Goal: Complete application form

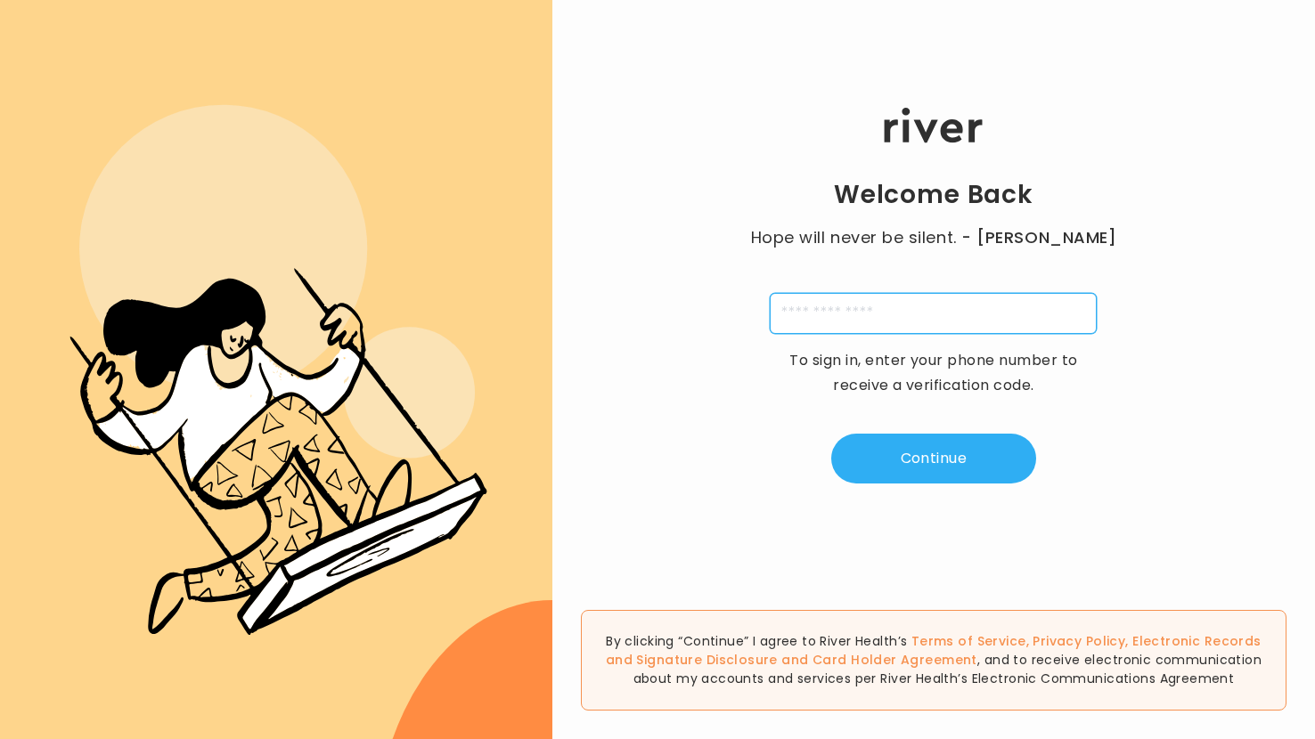
click at [857, 319] on input "tel" at bounding box center [933, 313] width 327 height 41
type input "**********"
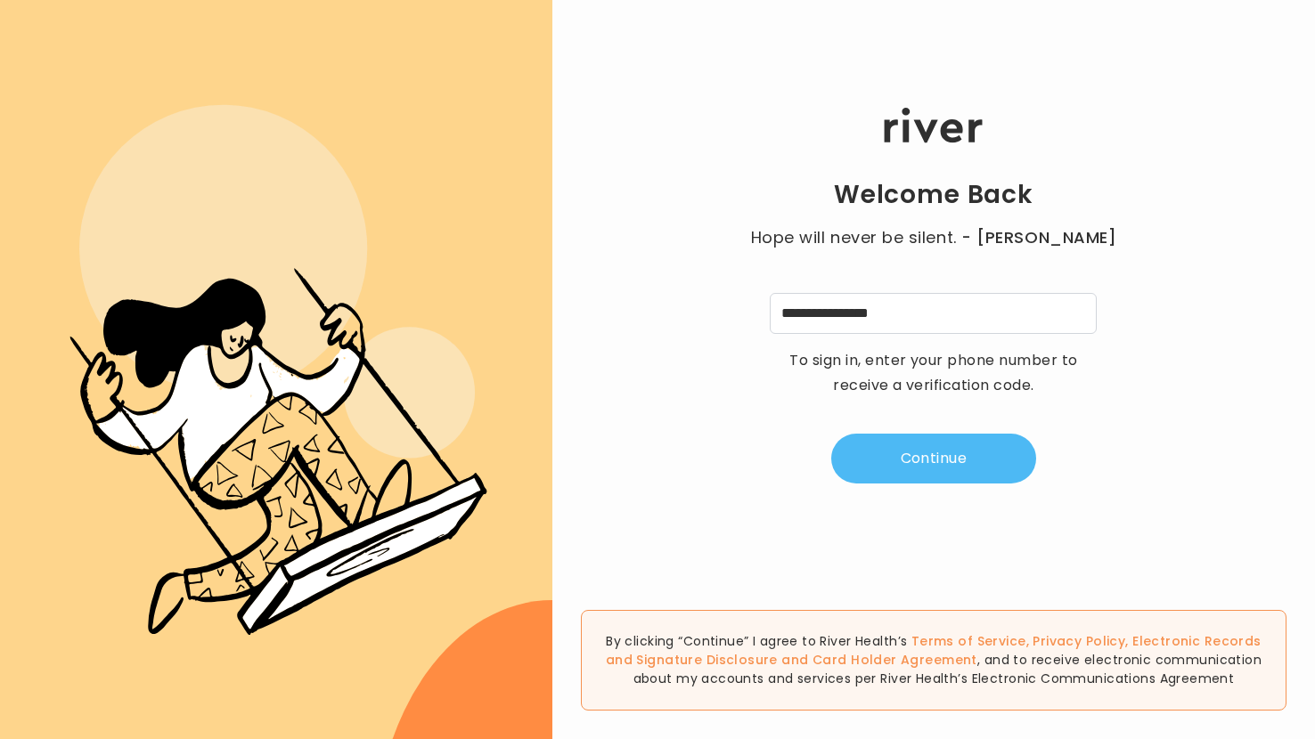
click at [964, 454] on button "Continue" at bounding box center [933, 459] width 205 height 50
type input "*"
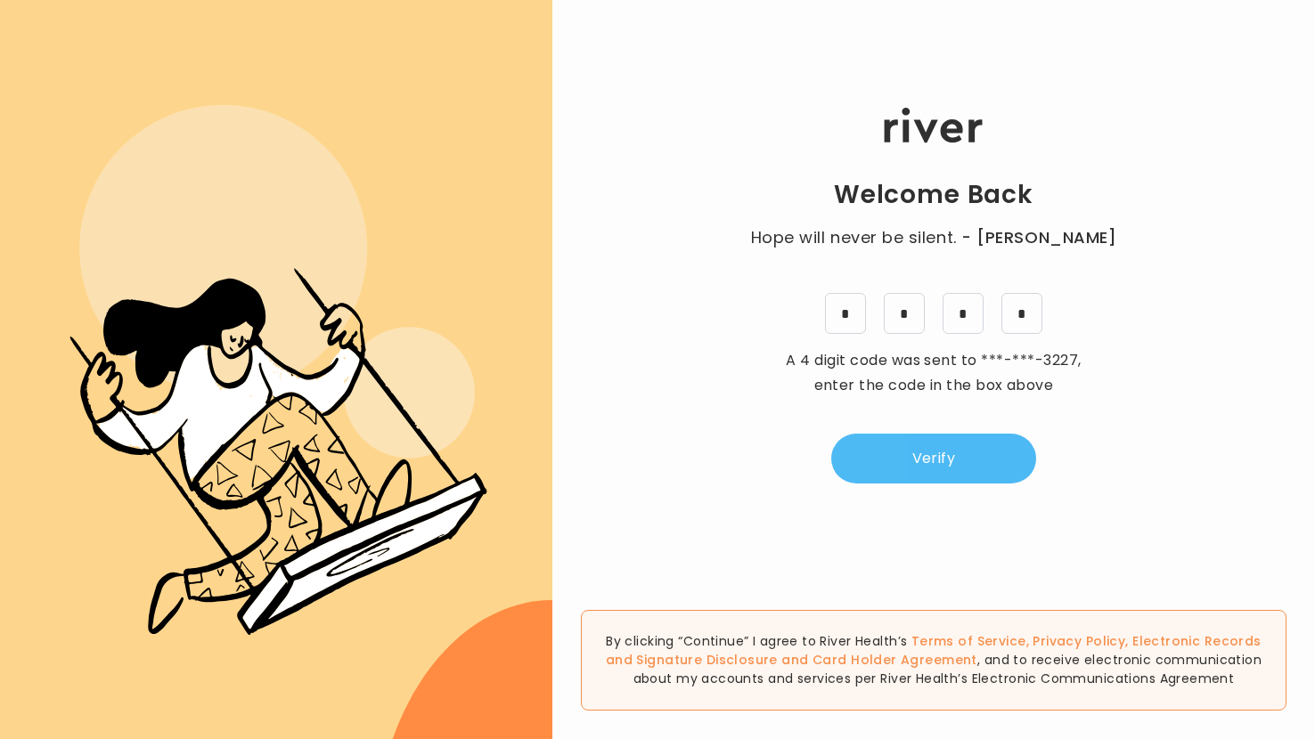
click at [970, 460] on button "Verify" at bounding box center [933, 459] width 205 height 50
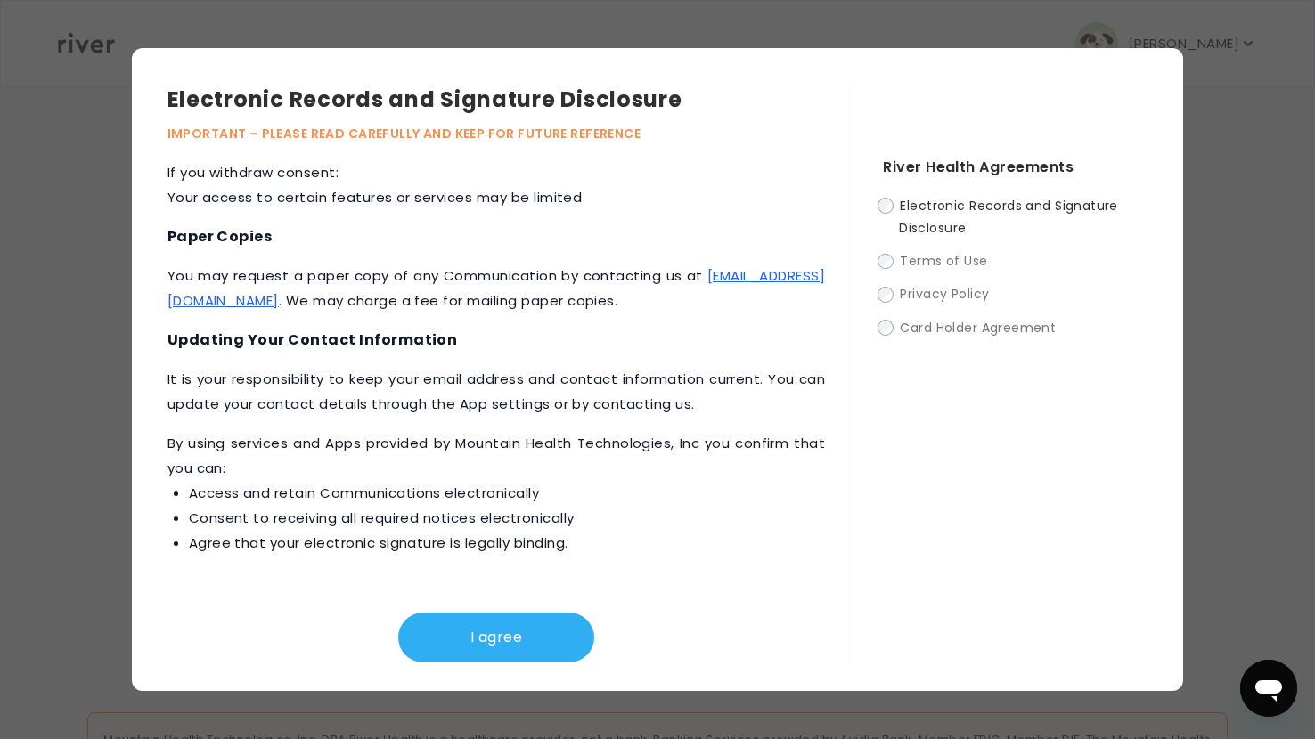
scroll to position [581, 0]
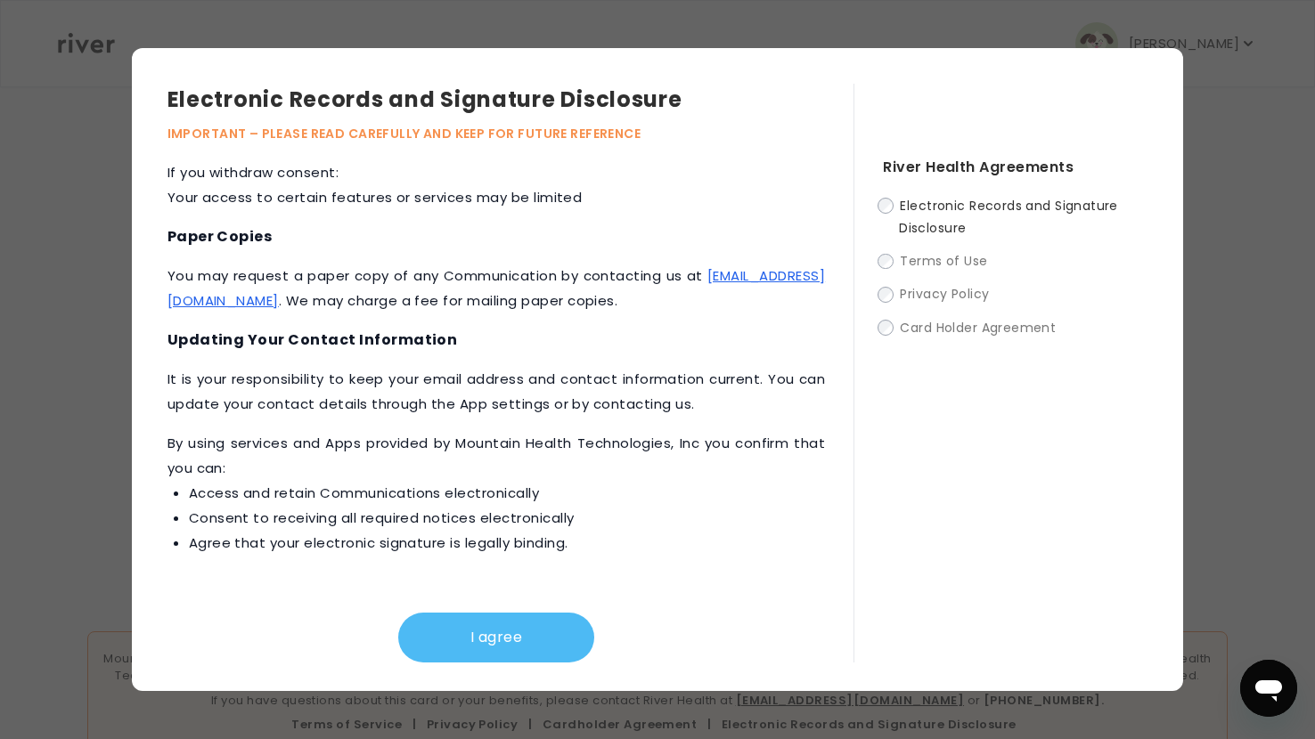
click at [504, 634] on button "I agree" at bounding box center [496, 638] width 196 height 50
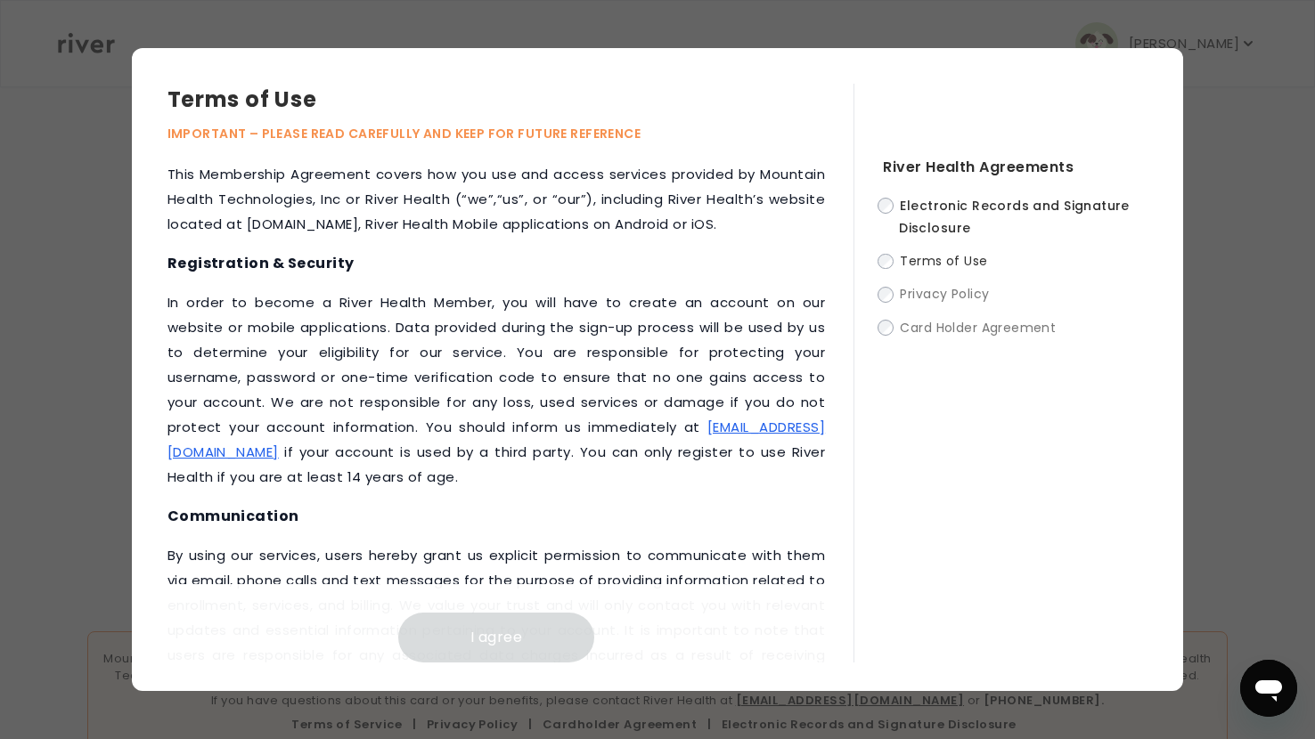
scroll to position [2342, 0]
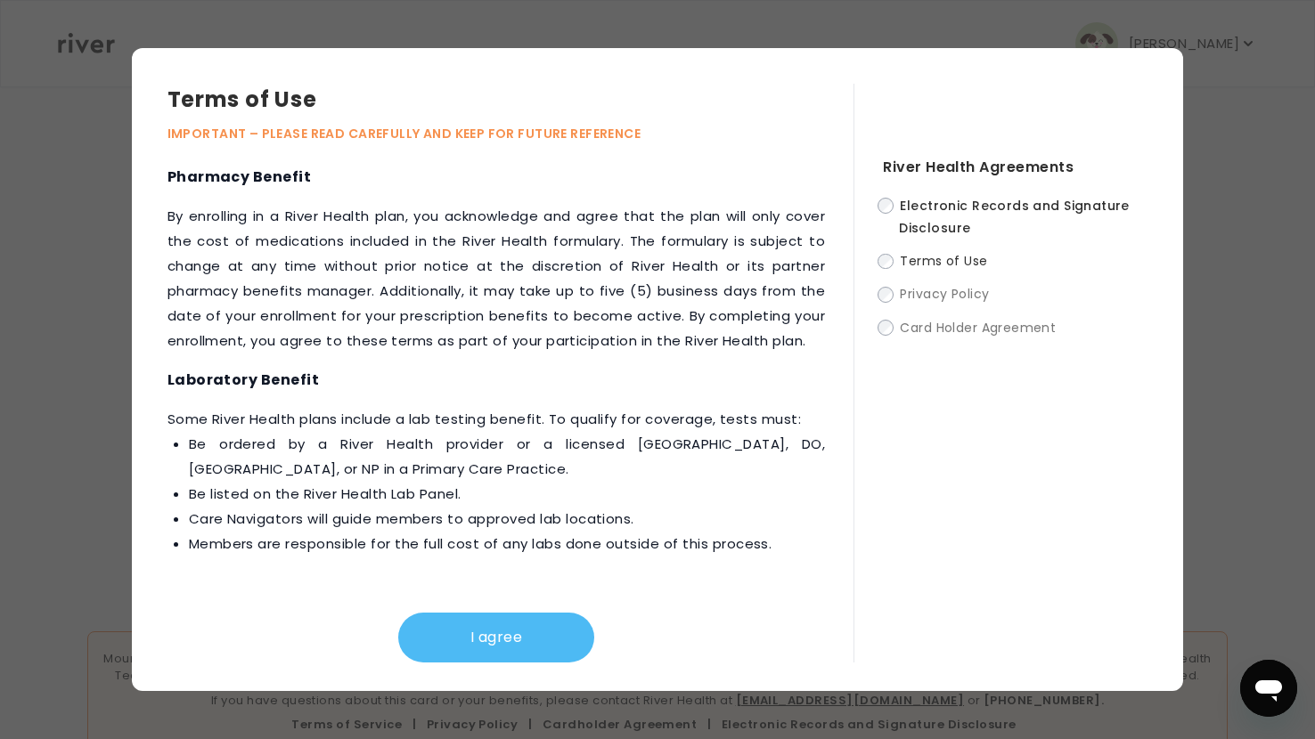
click at [518, 642] on button "I agree" at bounding box center [496, 638] width 196 height 50
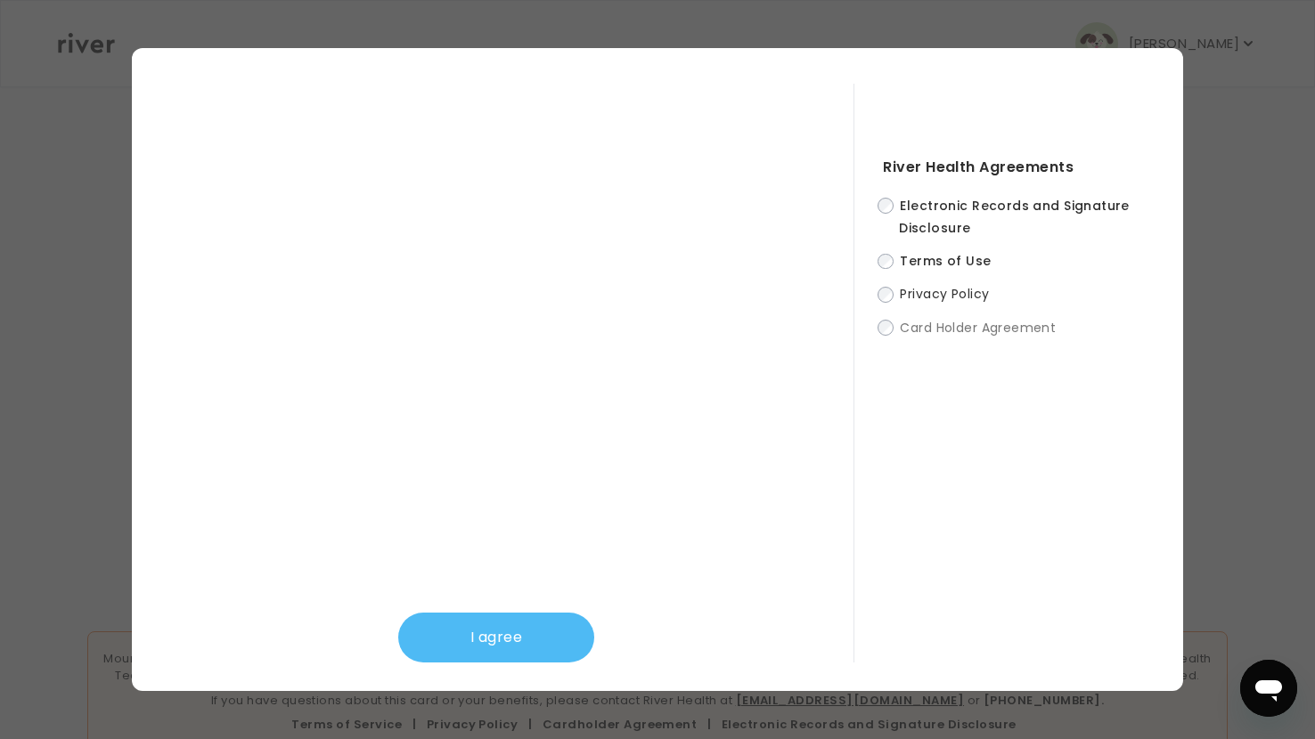
click at [486, 626] on button "I agree" at bounding box center [496, 638] width 196 height 50
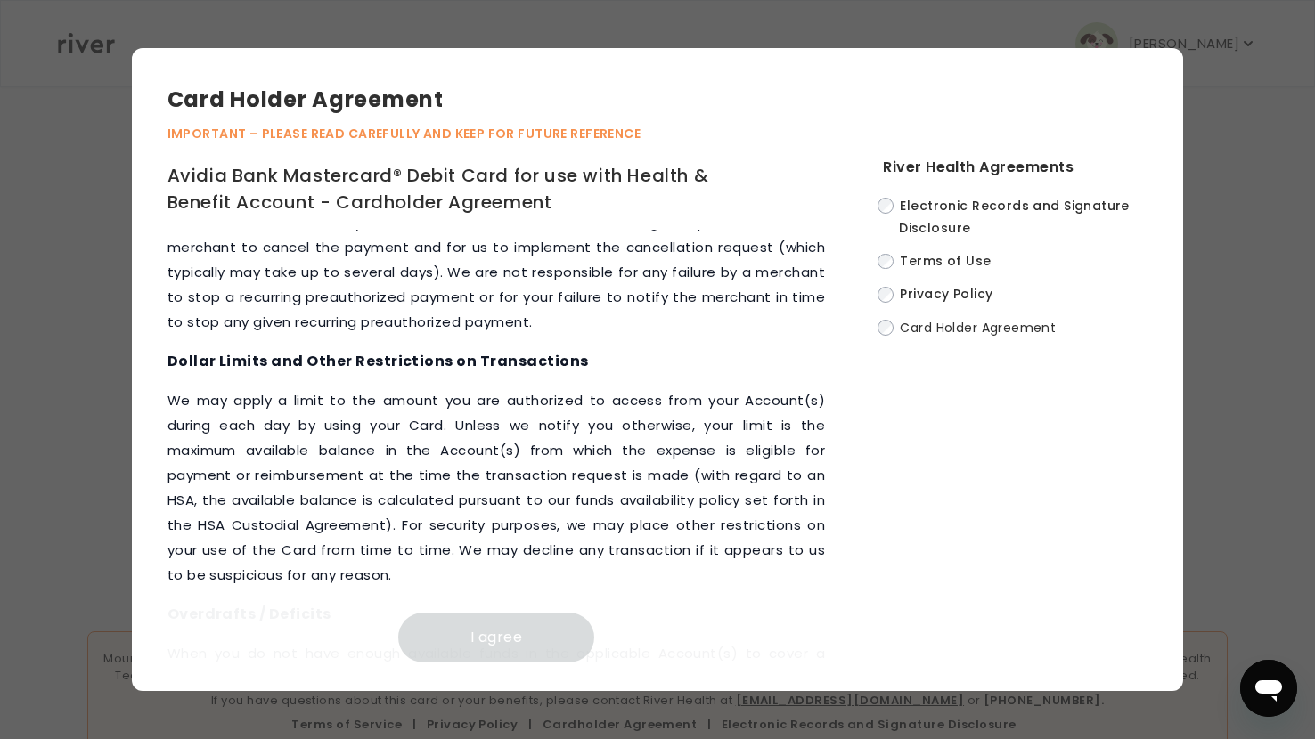
scroll to position [9140, 0]
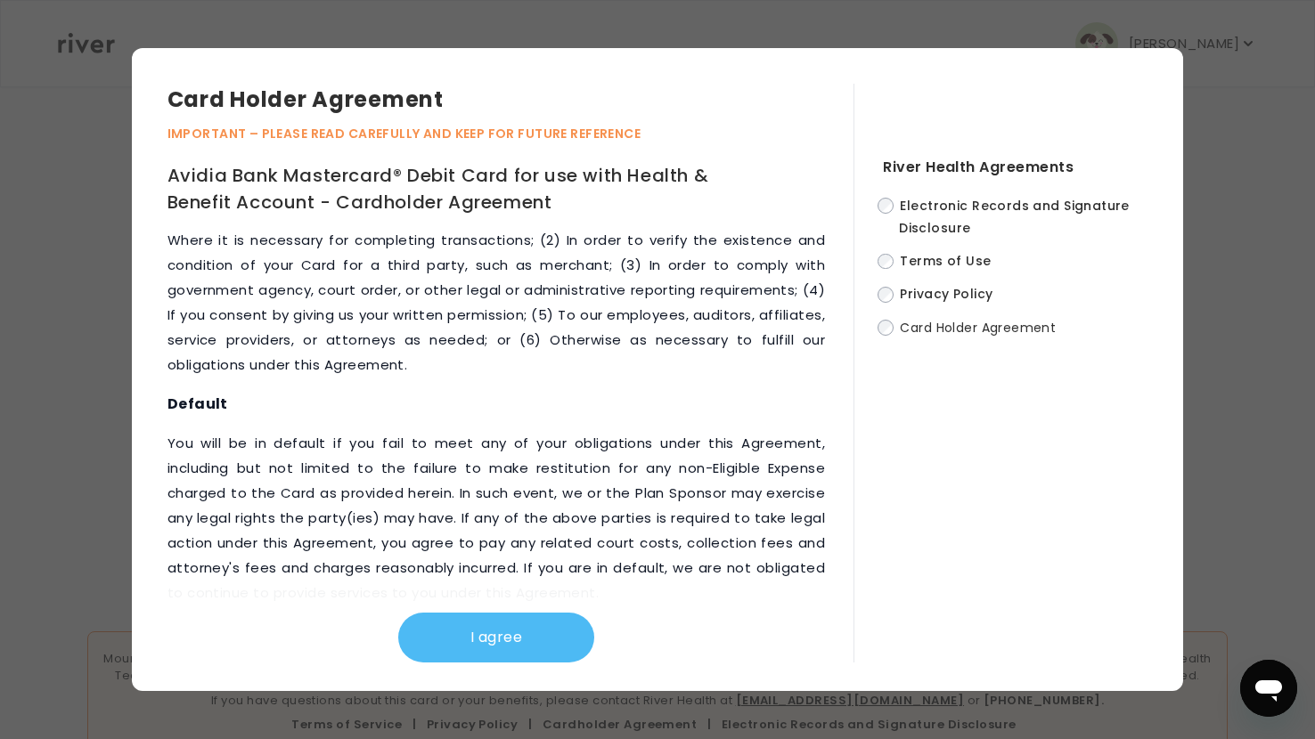
click at [501, 657] on button "I agree" at bounding box center [496, 638] width 196 height 50
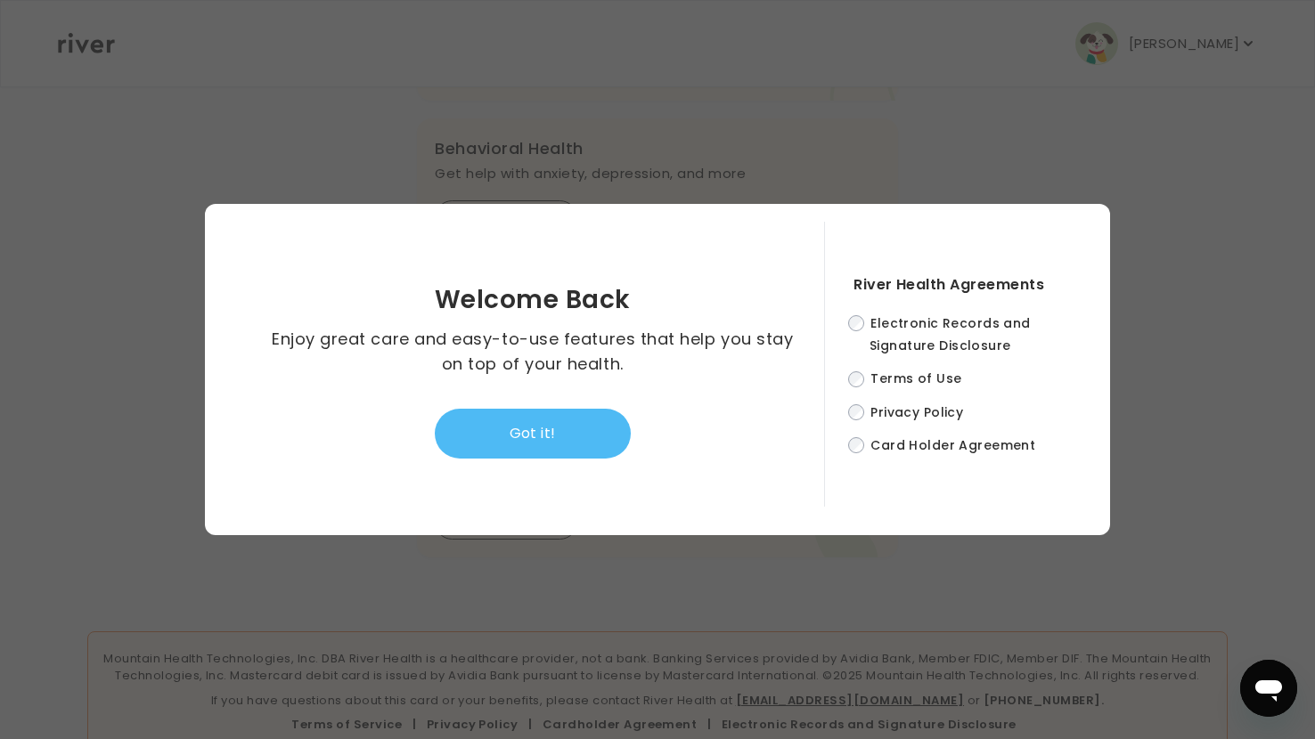
click at [539, 435] on button "Got it!" at bounding box center [533, 434] width 196 height 50
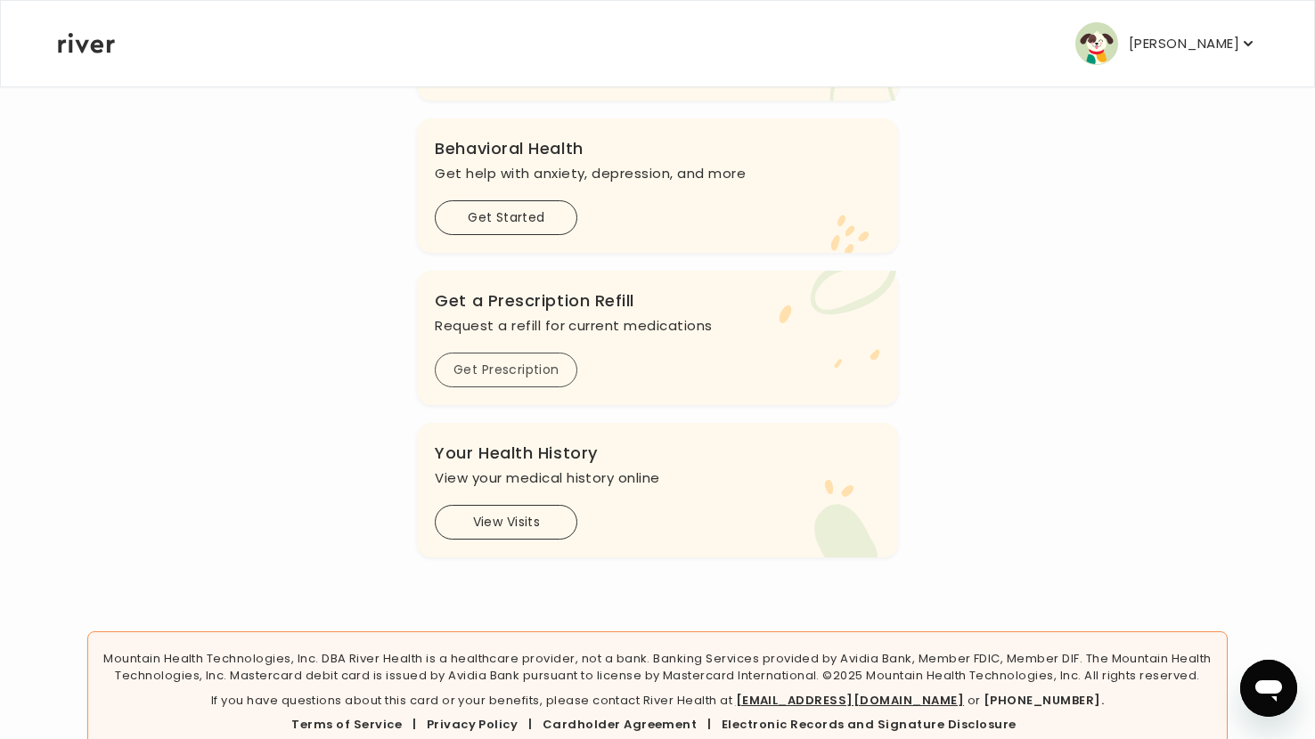
click at [534, 364] on button "Get Prescription" at bounding box center [506, 370] width 143 height 35
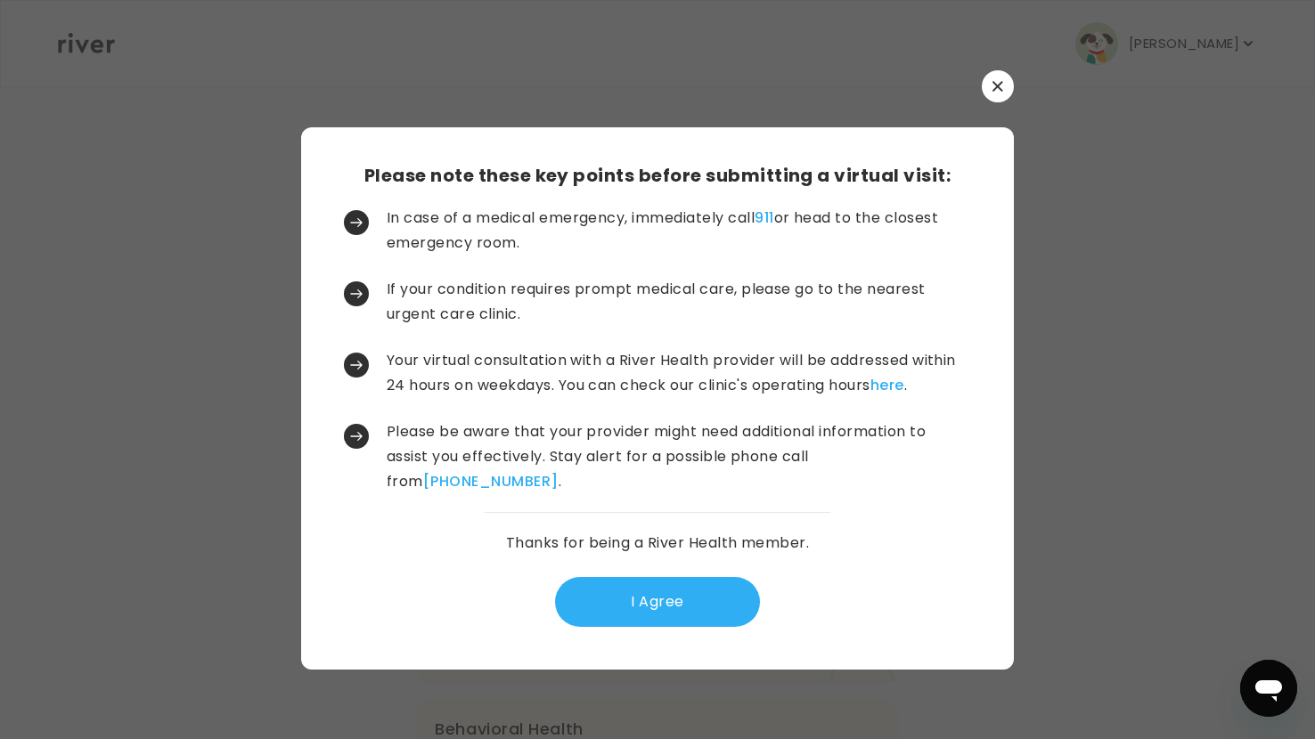
scroll to position [0, 0]
click at [699, 603] on button "I Agree" at bounding box center [657, 602] width 205 height 50
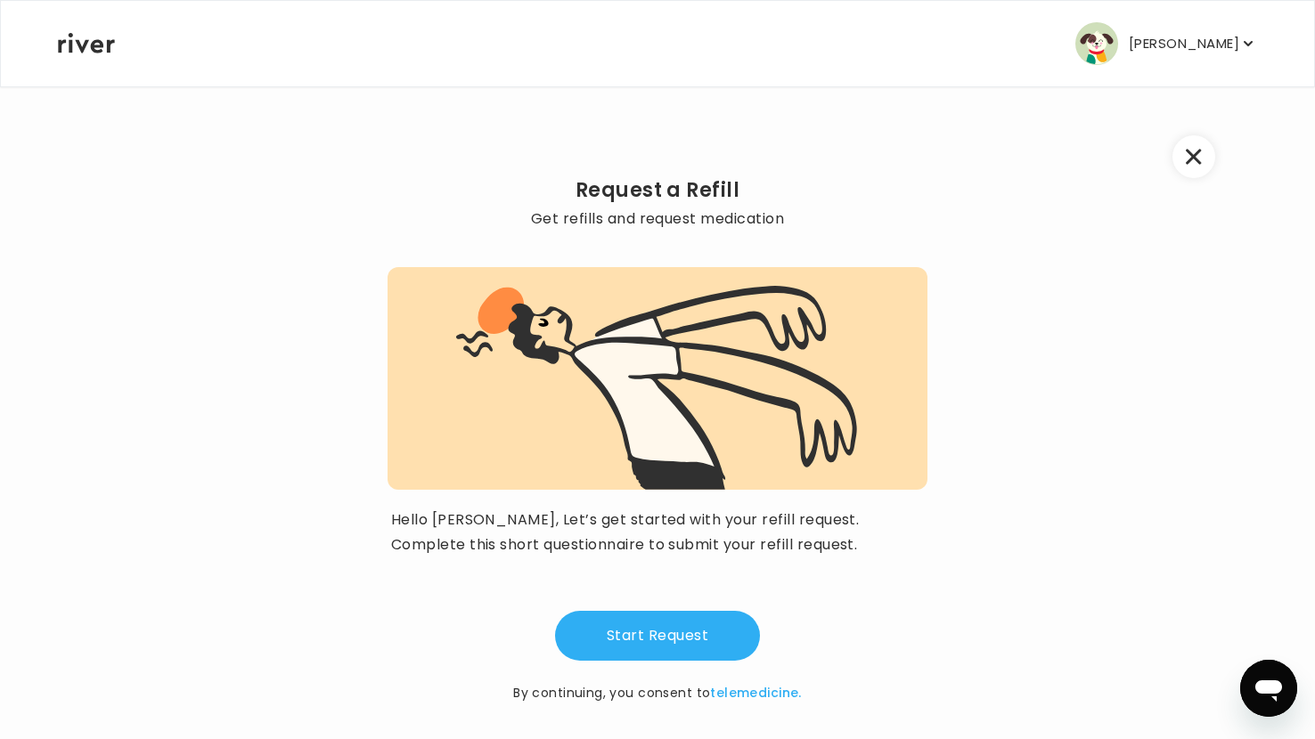
click at [1194, 157] on icon "button" at bounding box center [1192, 157] width 15 height 15
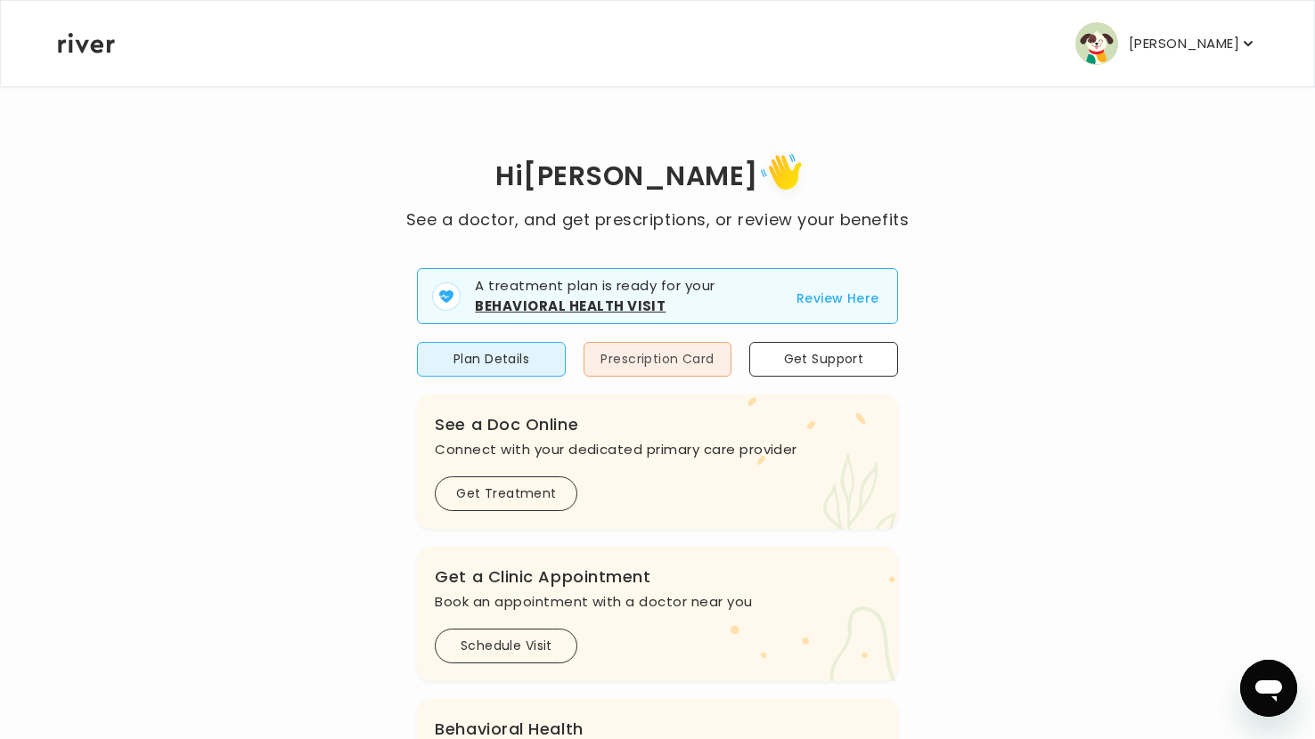
click at [657, 360] on button "Prescription Card" at bounding box center [657, 359] width 148 height 35
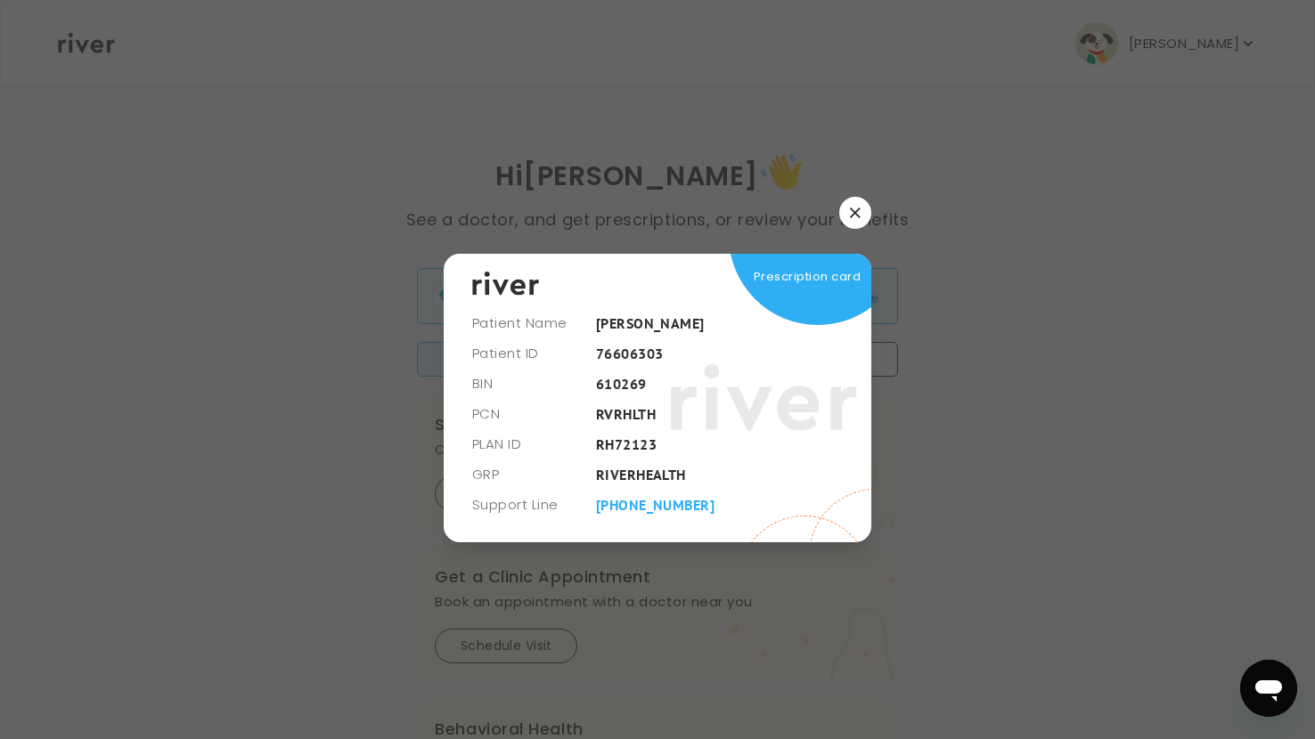
click at [865, 216] on button "button" at bounding box center [855, 213] width 32 height 32
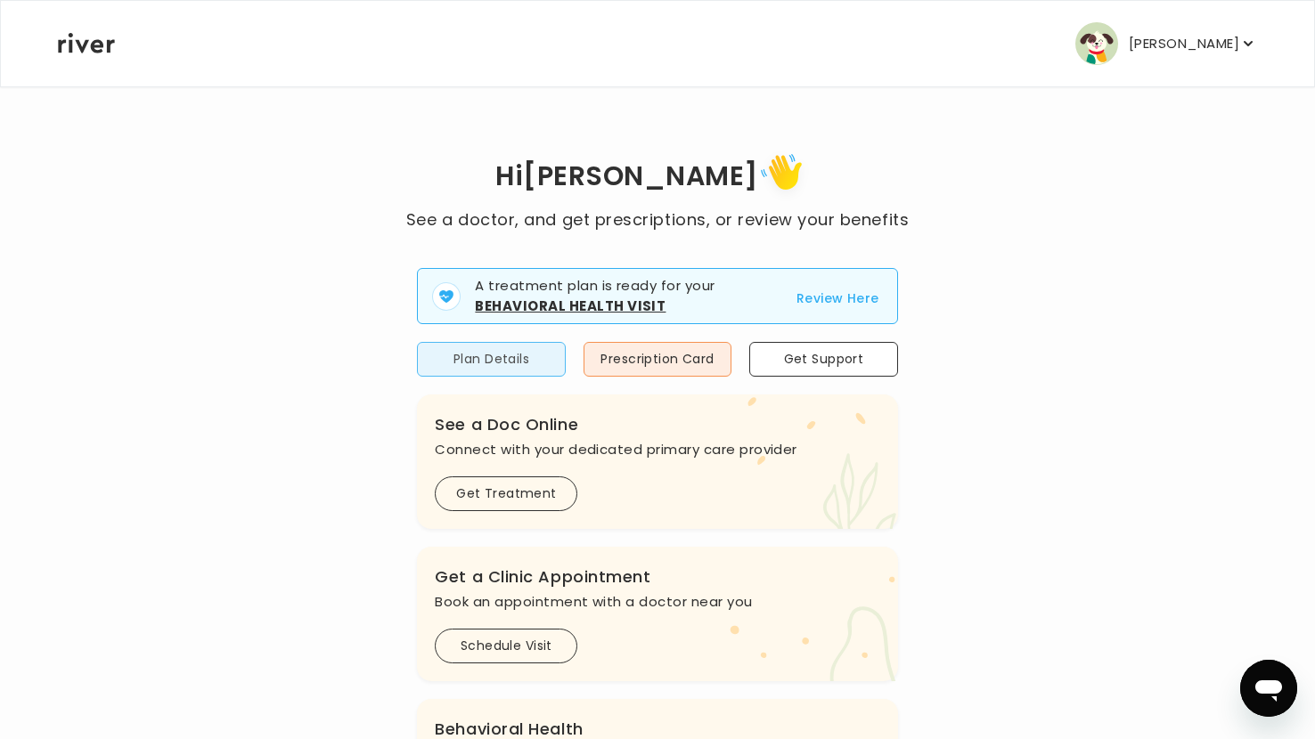
click at [480, 359] on button "Plan Details" at bounding box center [491, 359] width 148 height 35
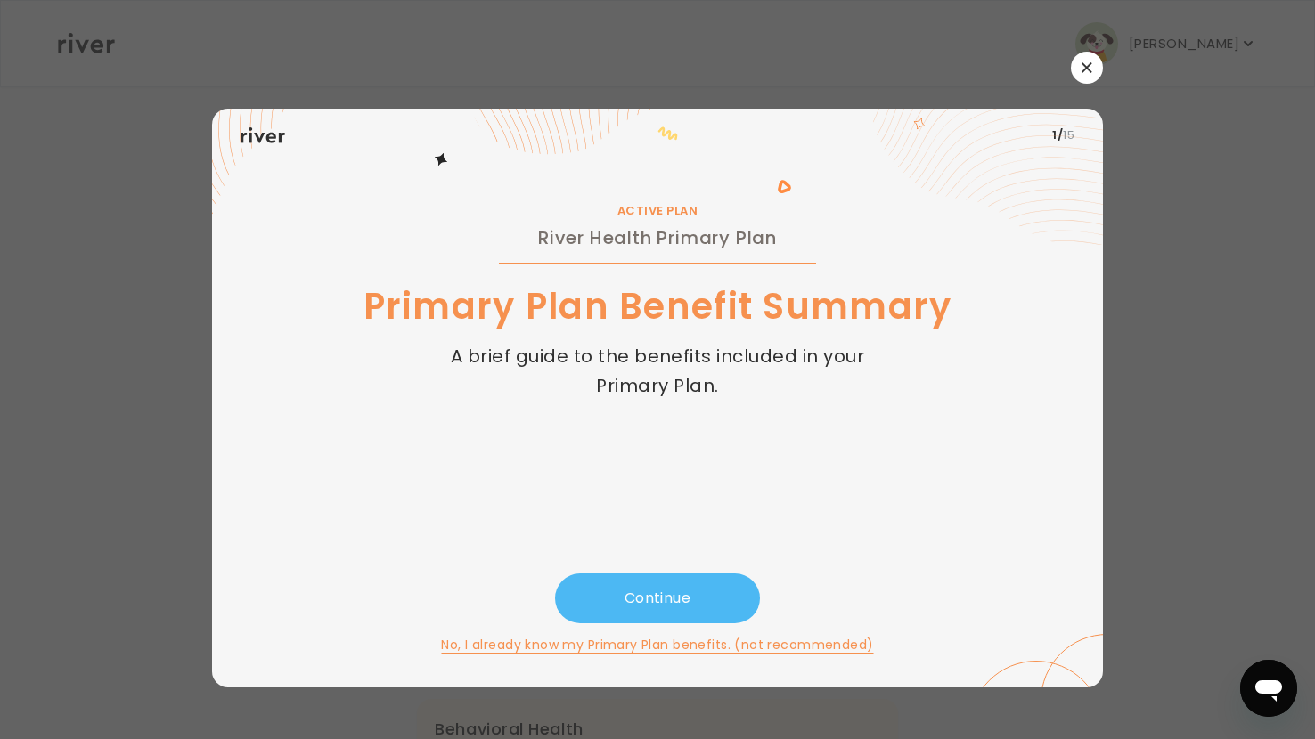
click at [638, 606] on button "Continue" at bounding box center [657, 599] width 205 height 50
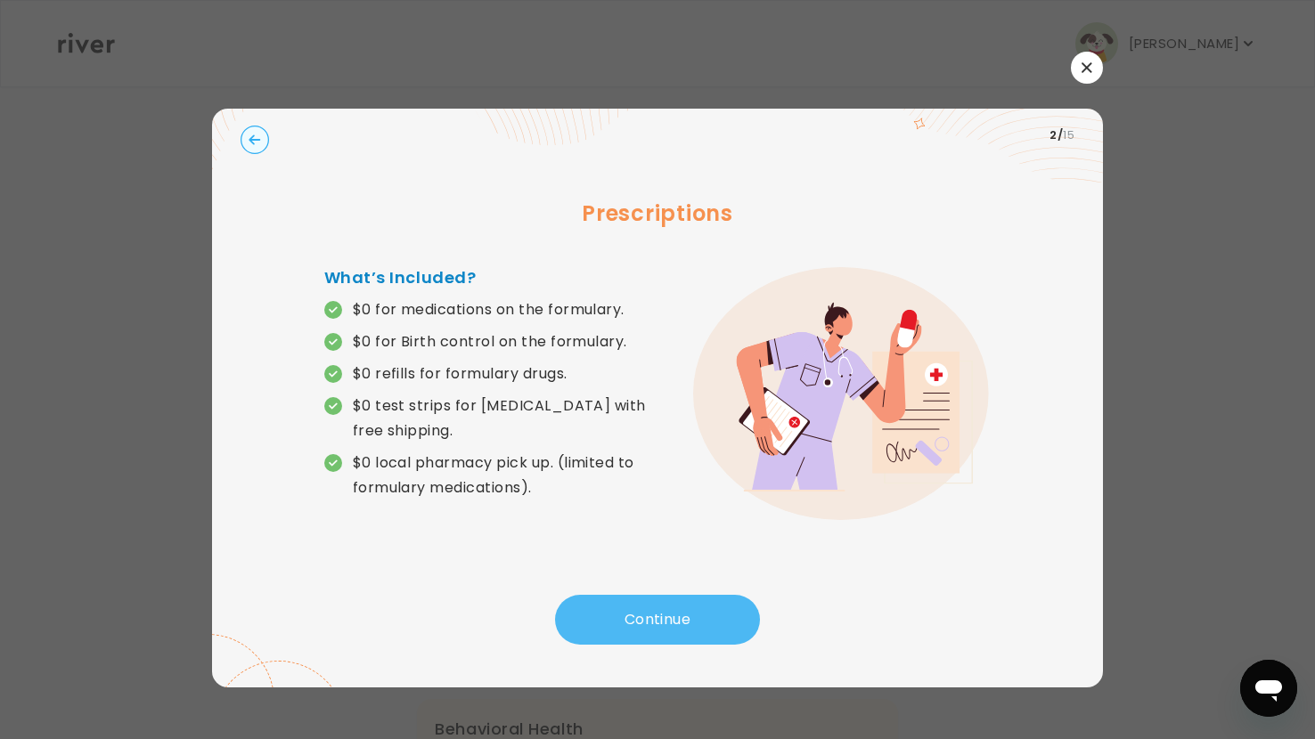
click at [624, 602] on button "Continue" at bounding box center [657, 620] width 205 height 50
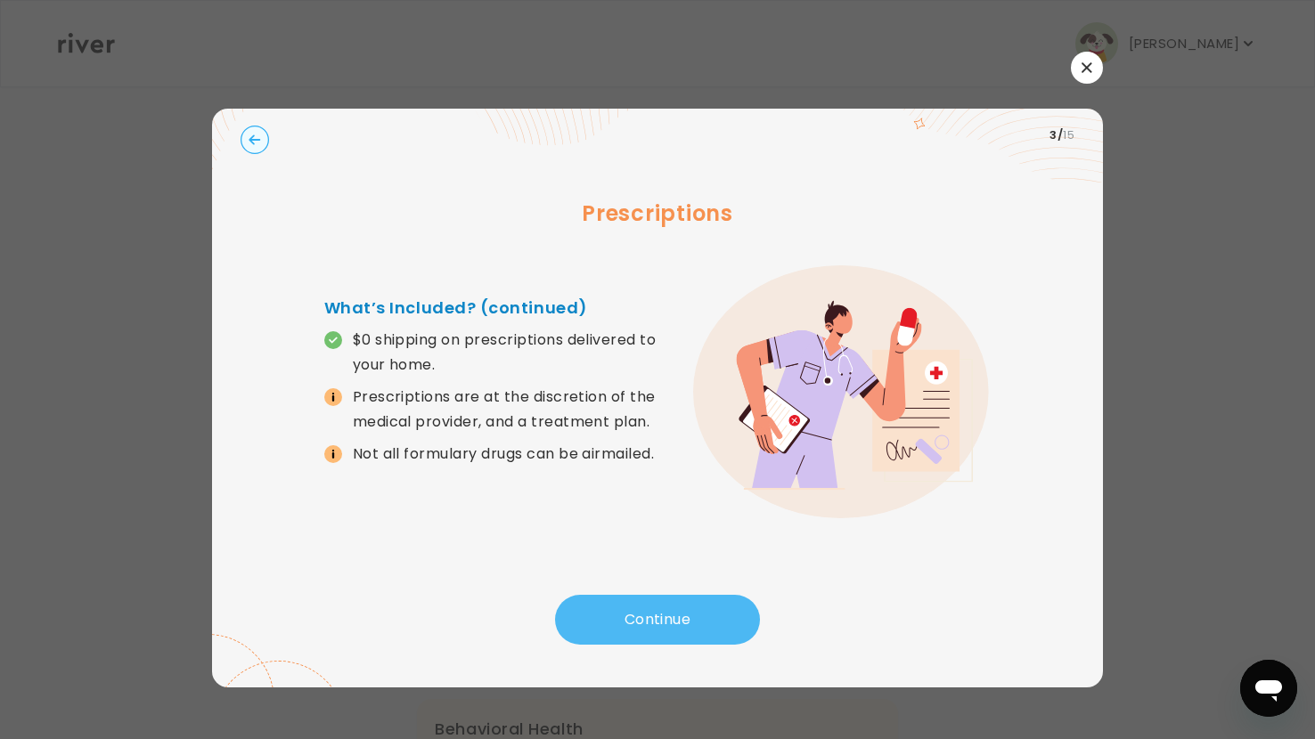
click at [625, 610] on button "Continue" at bounding box center [657, 620] width 205 height 50
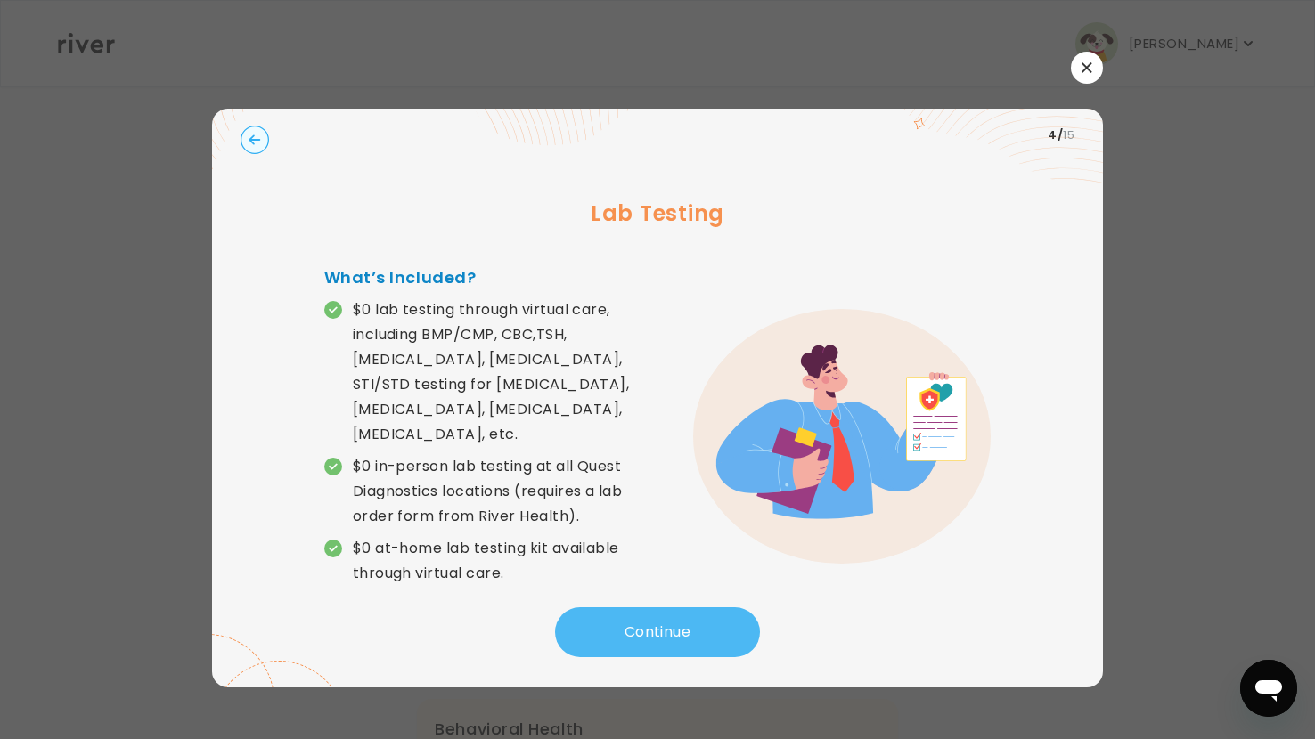
click at [625, 610] on button "Continue" at bounding box center [657, 632] width 205 height 50
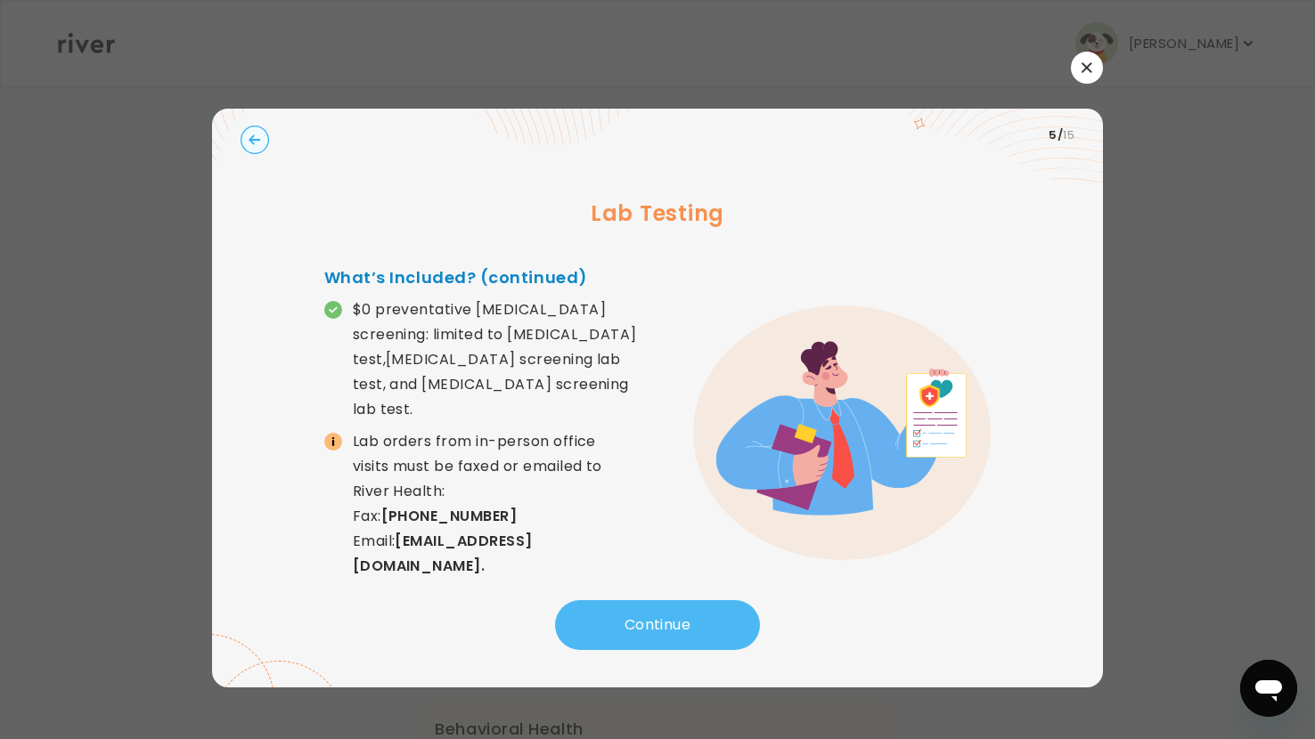
click at [625, 610] on button "Continue" at bounding box center [657, 625] width 205 height 50
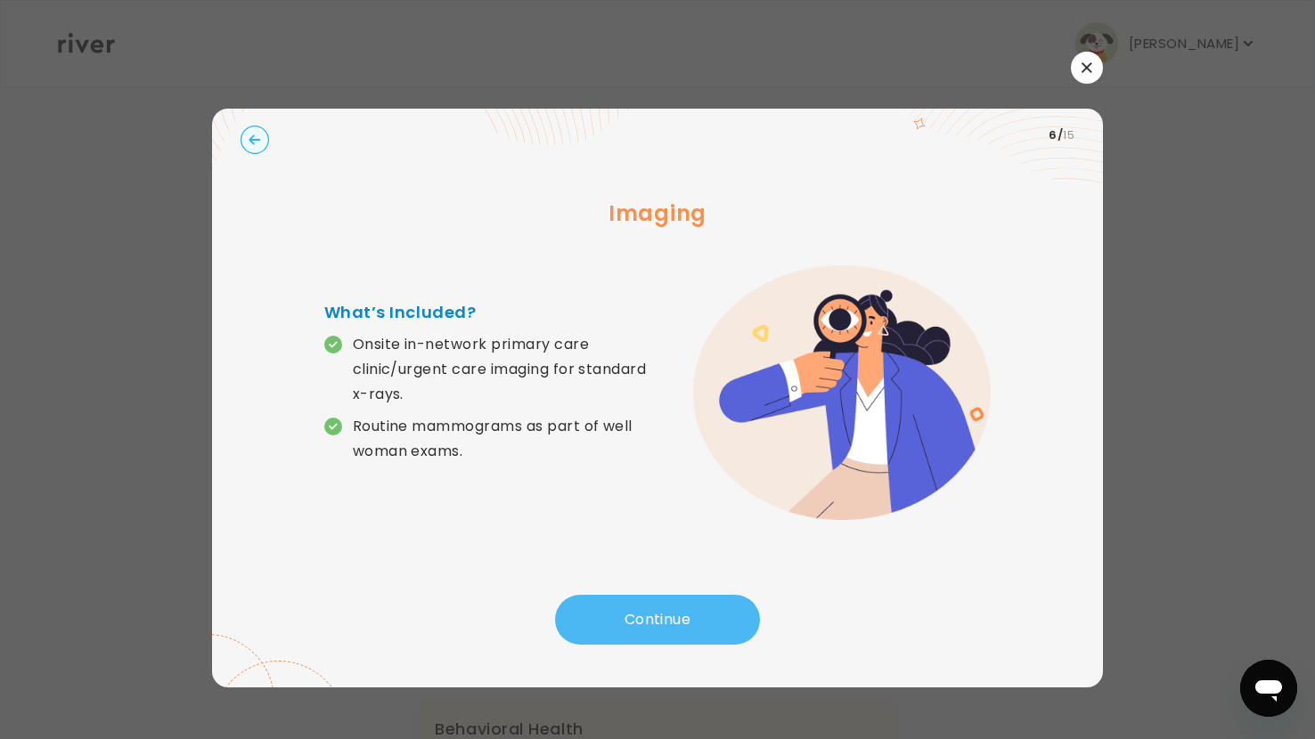
click at [625, 610] on button "Continue" at bounding box center [657, 620] width 205 height 50
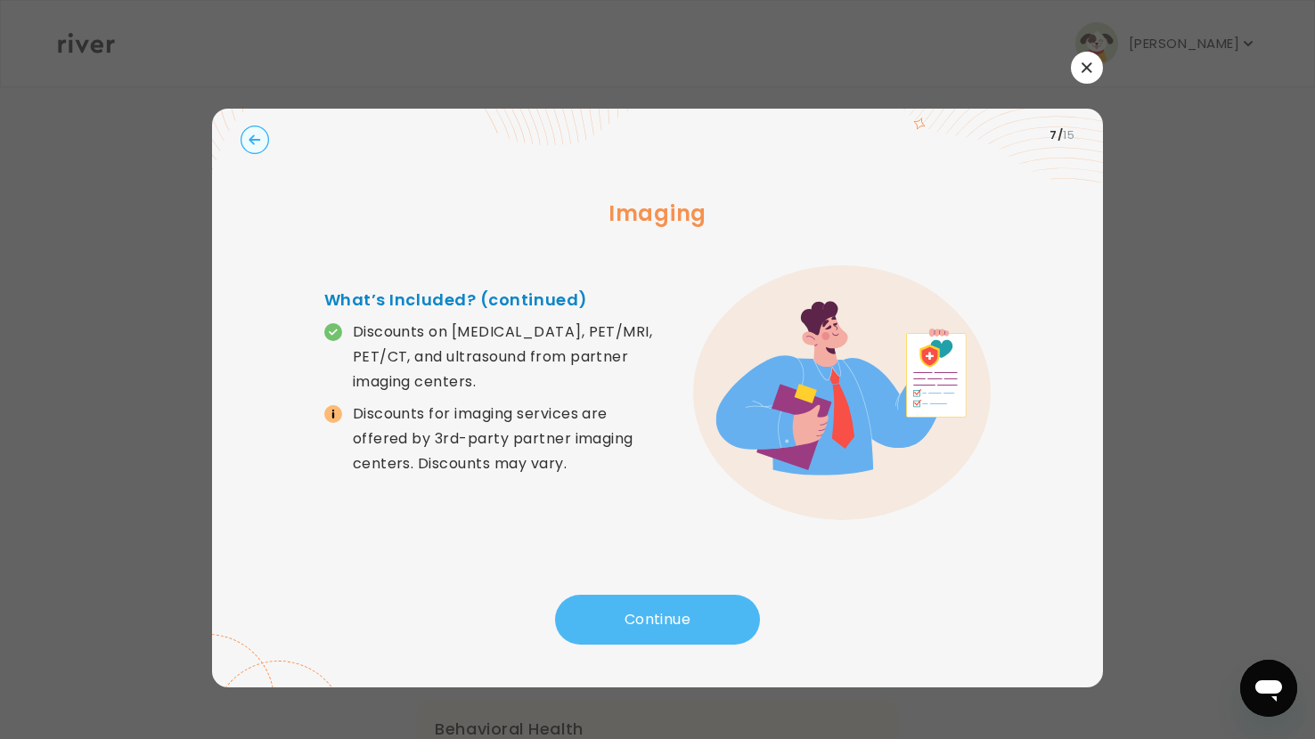
click at [625, 610] on button "Continue" at bounding box center [657, 620] width 205 height 50
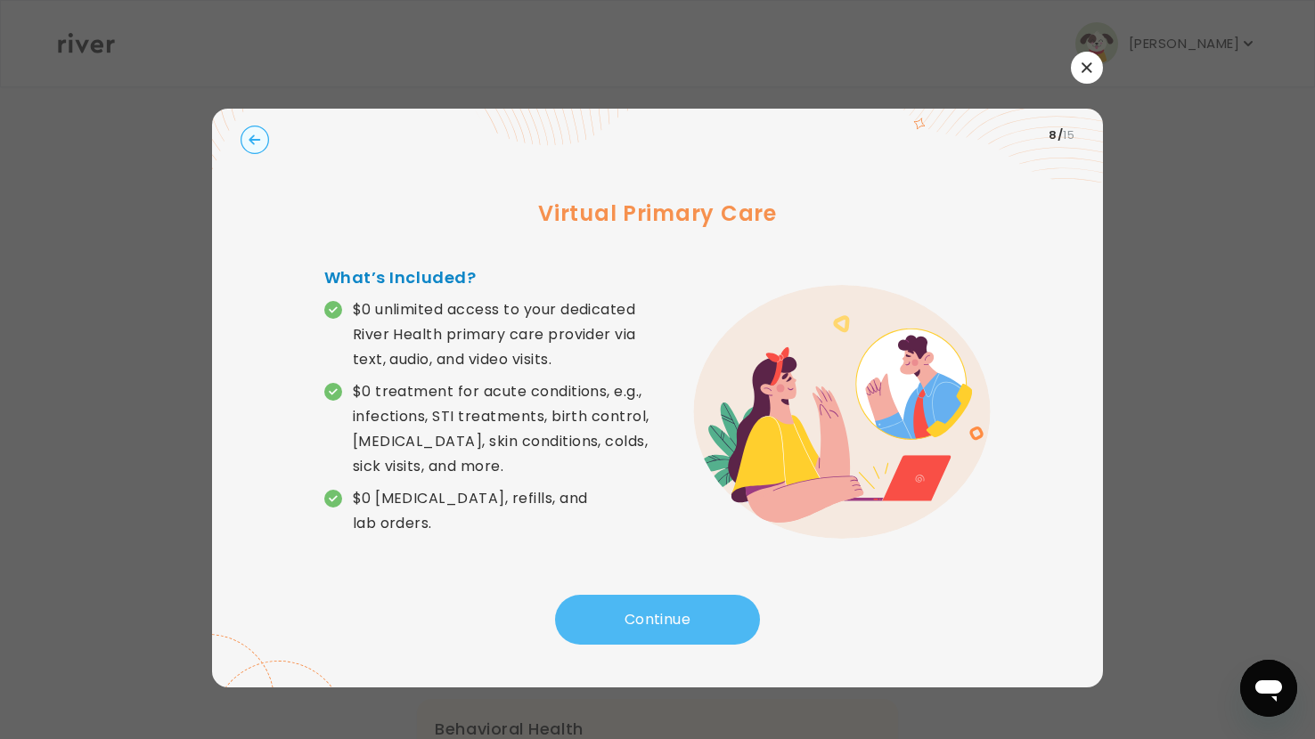
click at [625, 610] on button "Continue" at bounding box center [657, 620] width 205 height 50
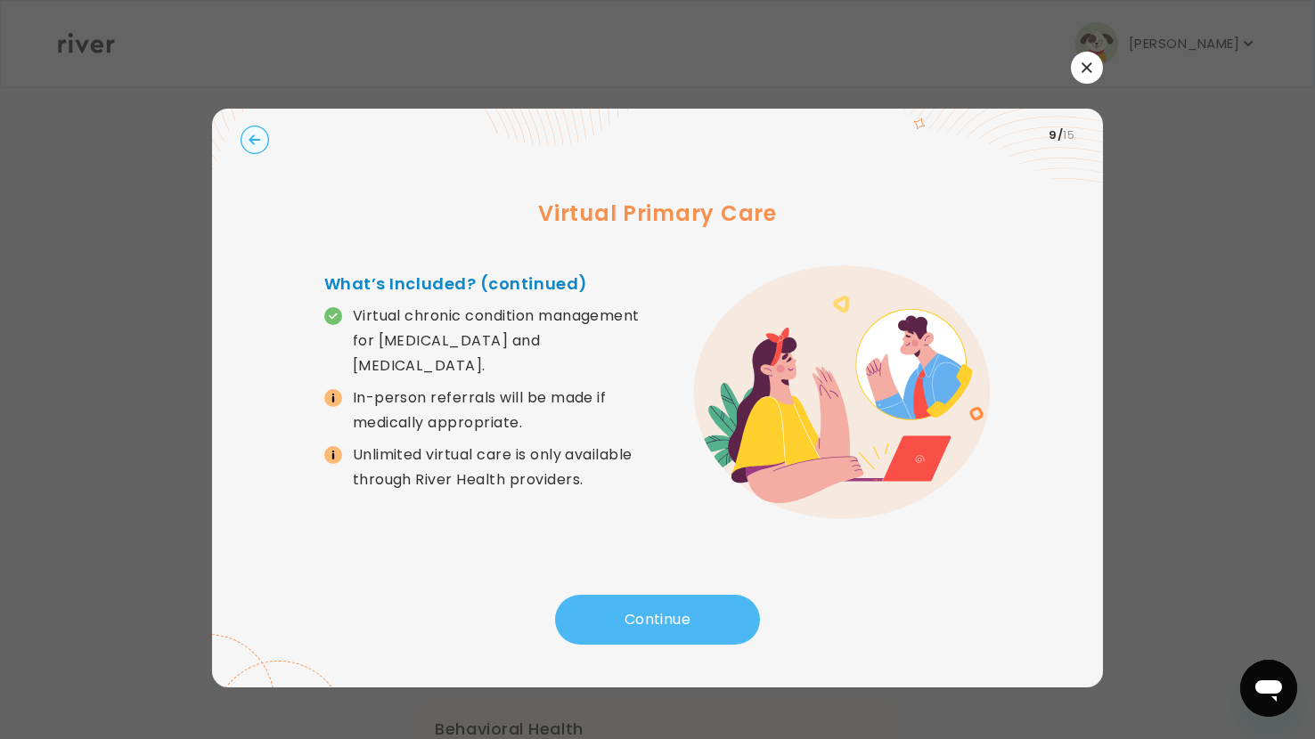
click at [626, 610] on button "Continue" at bounding box center [657, 620] width 205 height 50
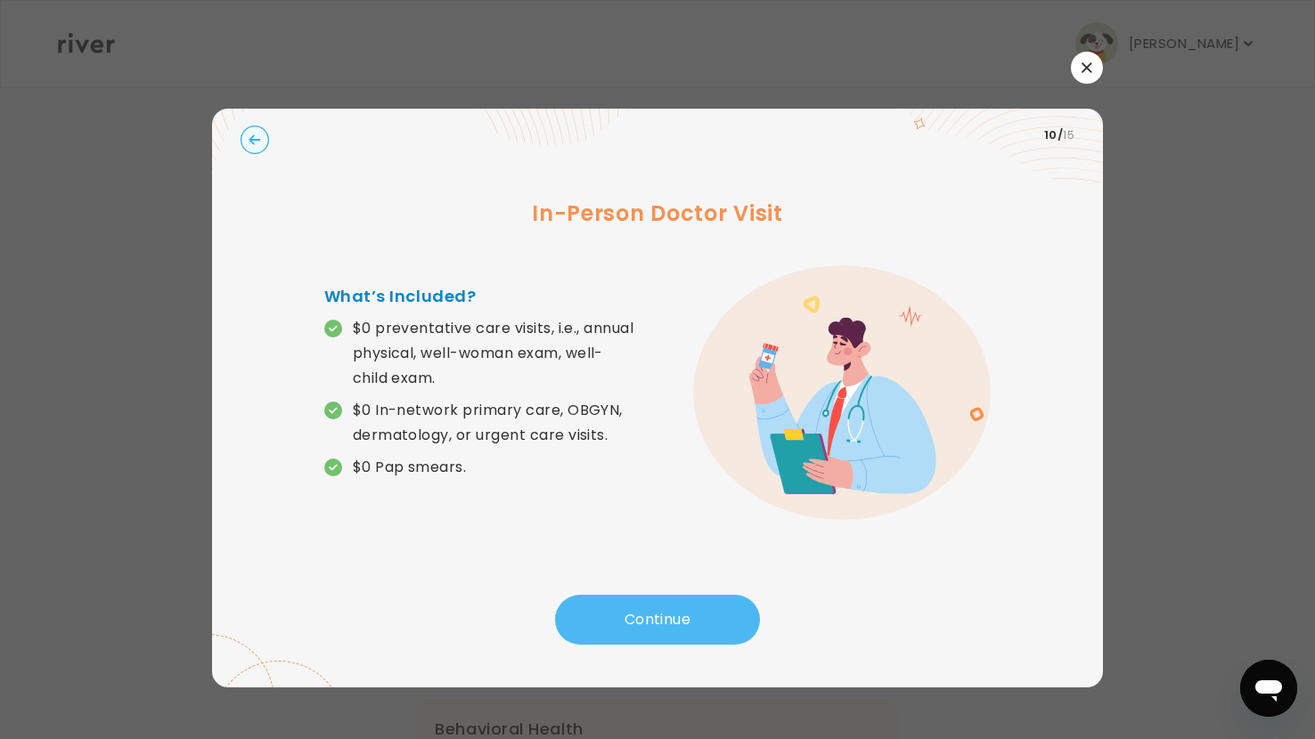
click at [626, 610] on button "Continue" at bounding box center [657, 620] width 205 height 50
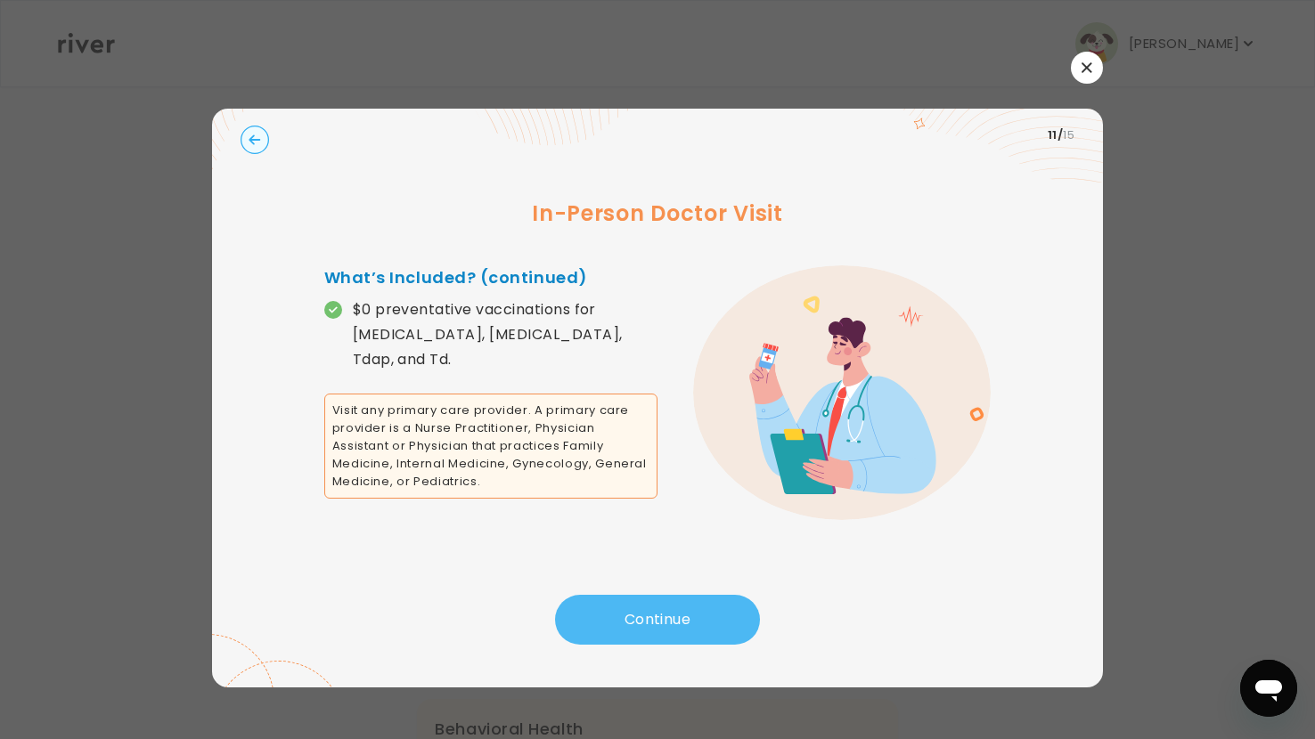
click at [626, 610] on button "Continue" at bounding box center [657, 620] width 205 height 50
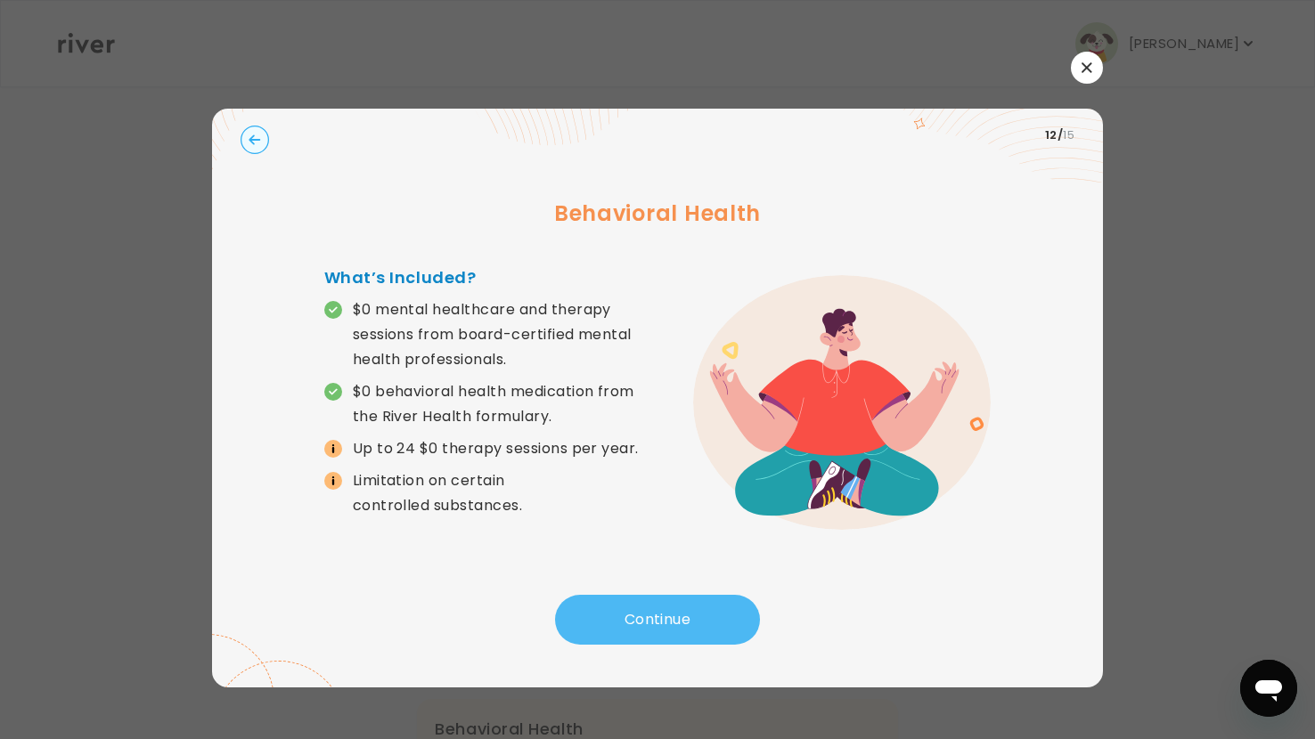
click at [626, 610] on button "Continue" at bounding box center [657, 620] width 205 height 50
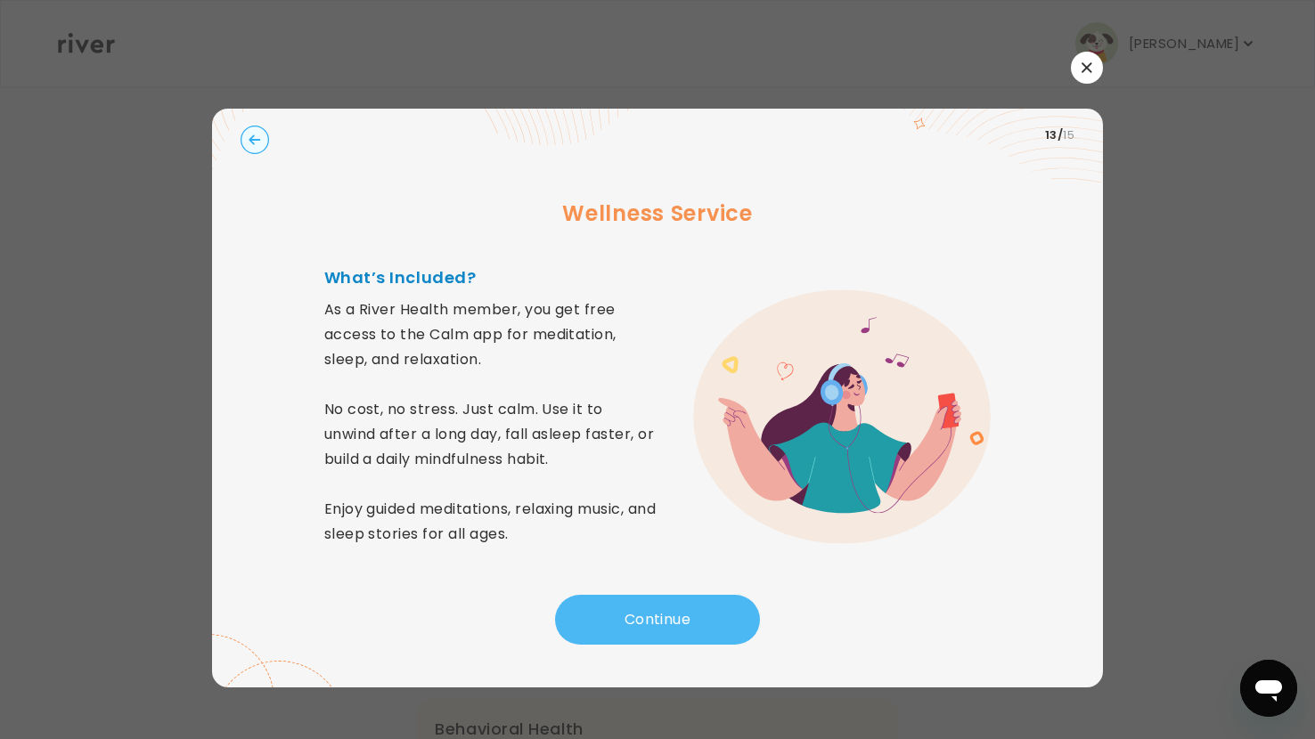
click at [626, 610] on button "Continue" at bounding box center [657, 620] width 205 height 50
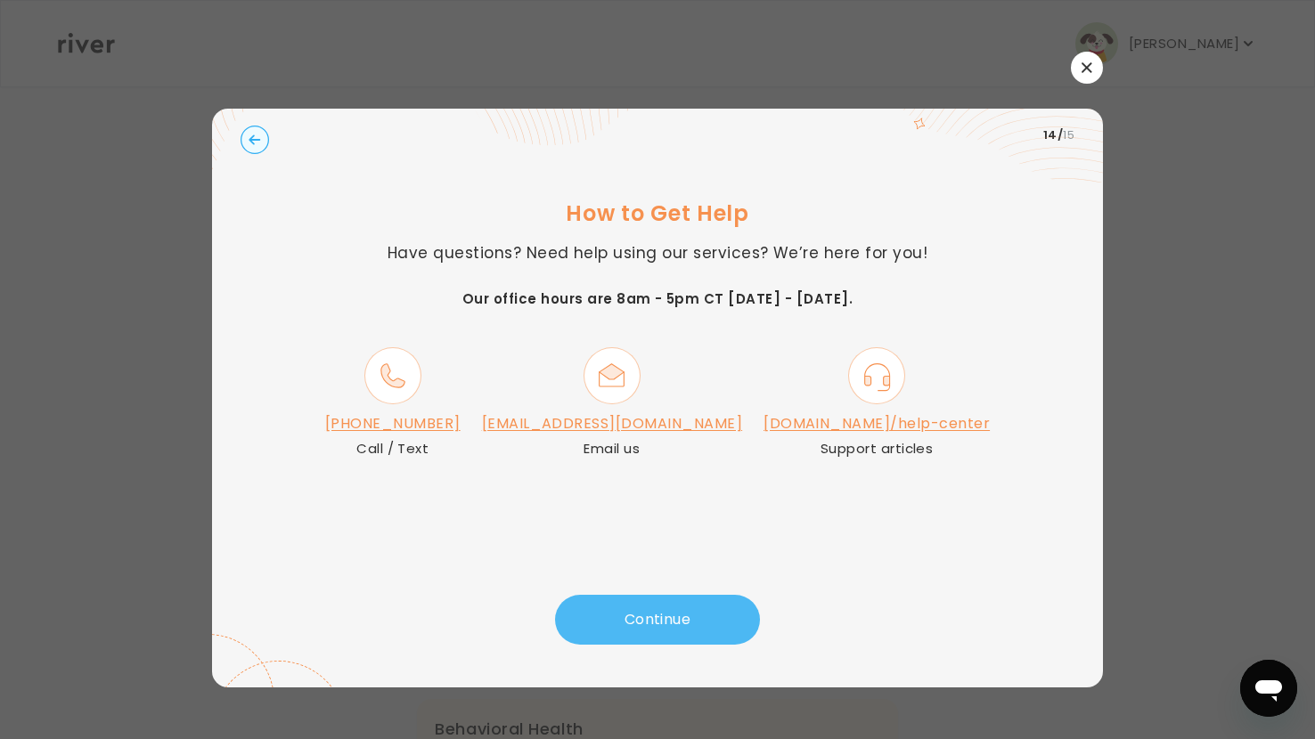
click at [626, 610] on button "Continue" at bounding box center [657, 620] width 205 height 50
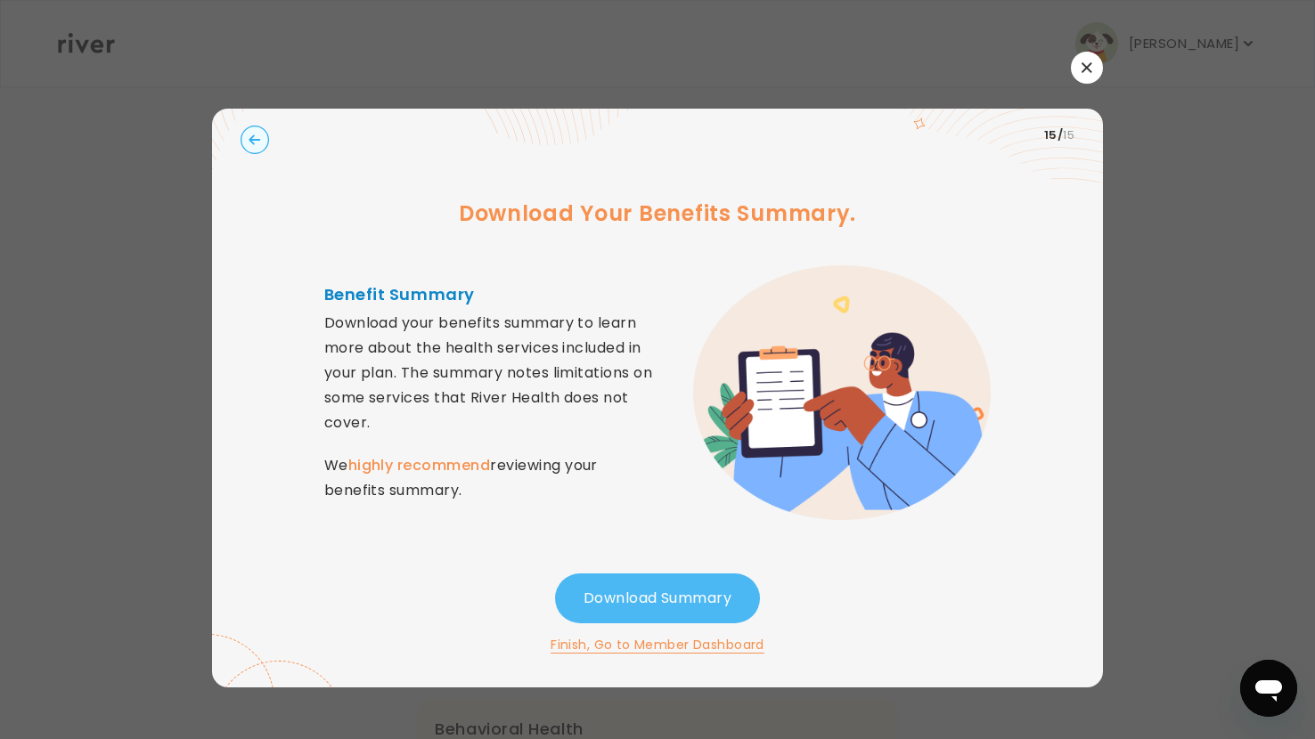
click at [626, 610] on button "Download Summary" at bounding box center [657, 599] width 205 height 50
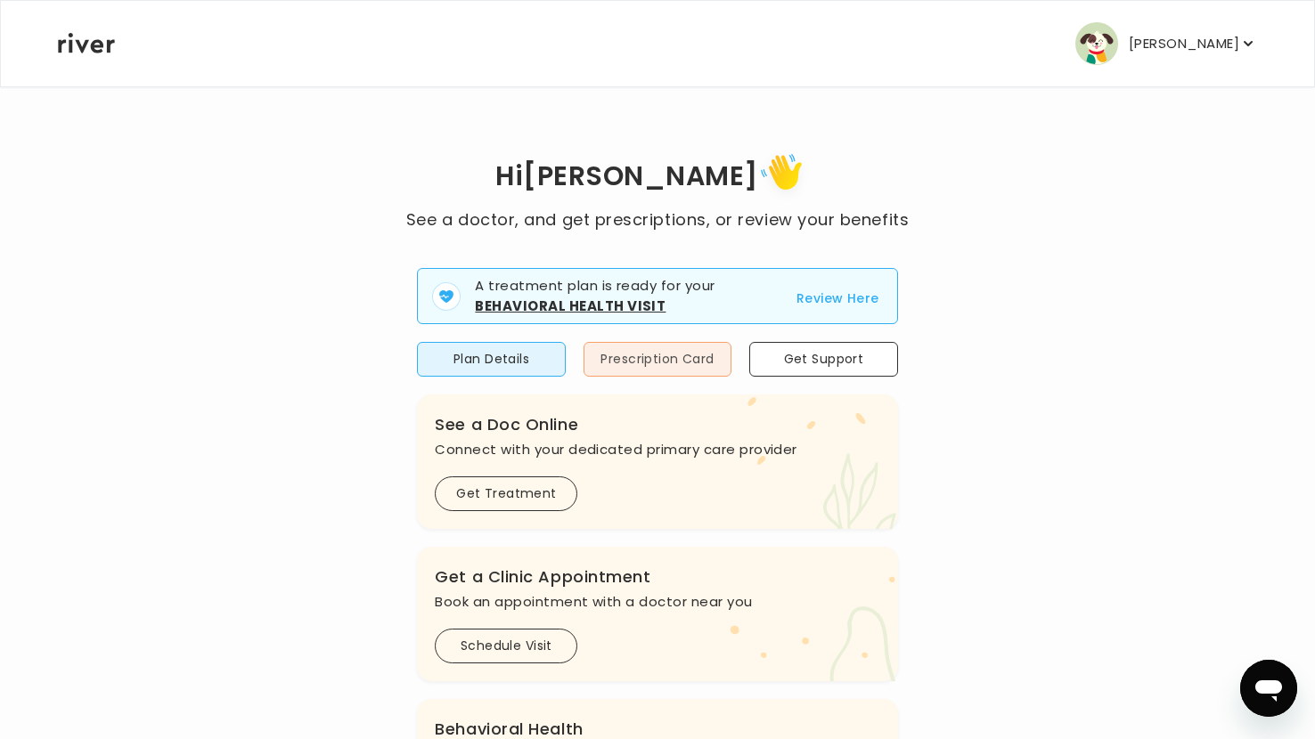
click at [662, 362] on button "Prescription Card" at bounding box center [657, 359] width 148 height 35
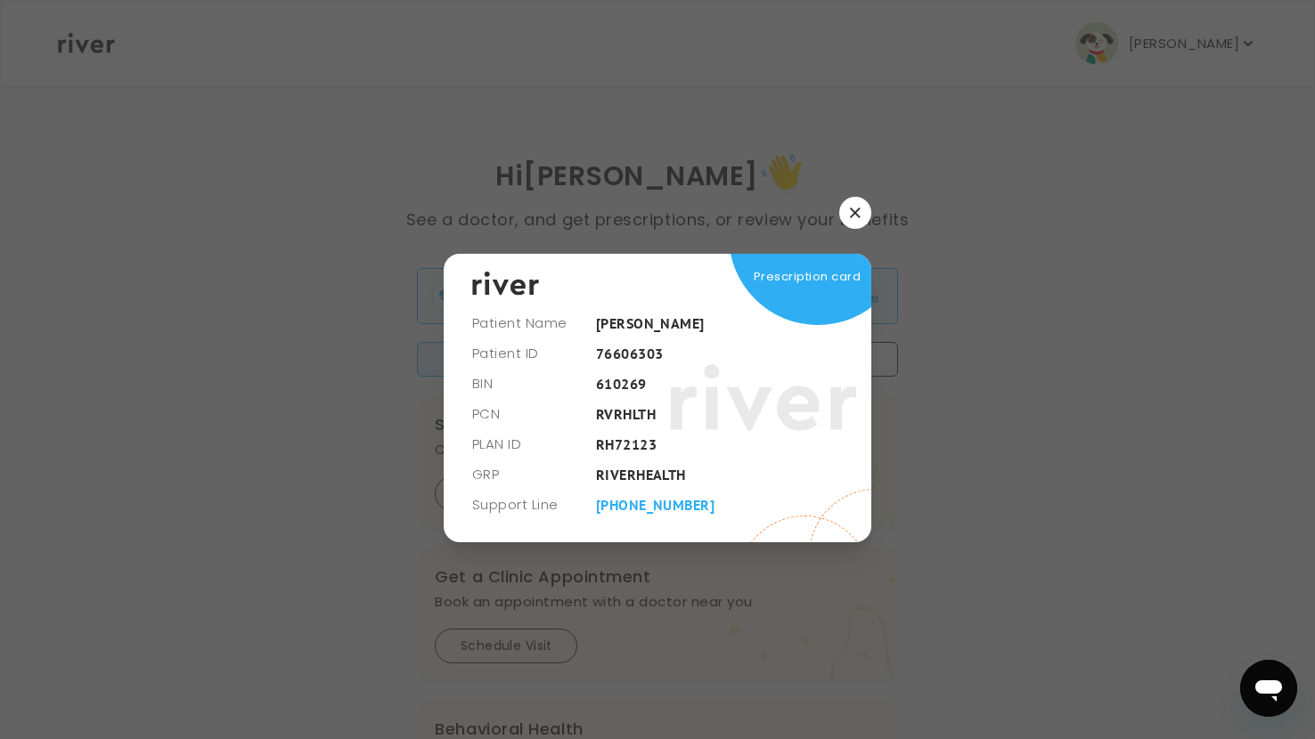
click at [1094, 518] on div at bounding box center [657, 369] width 1315 height 739
click at [860, 207] on button "button" at bounding box center [855, 213] width 32 height 32
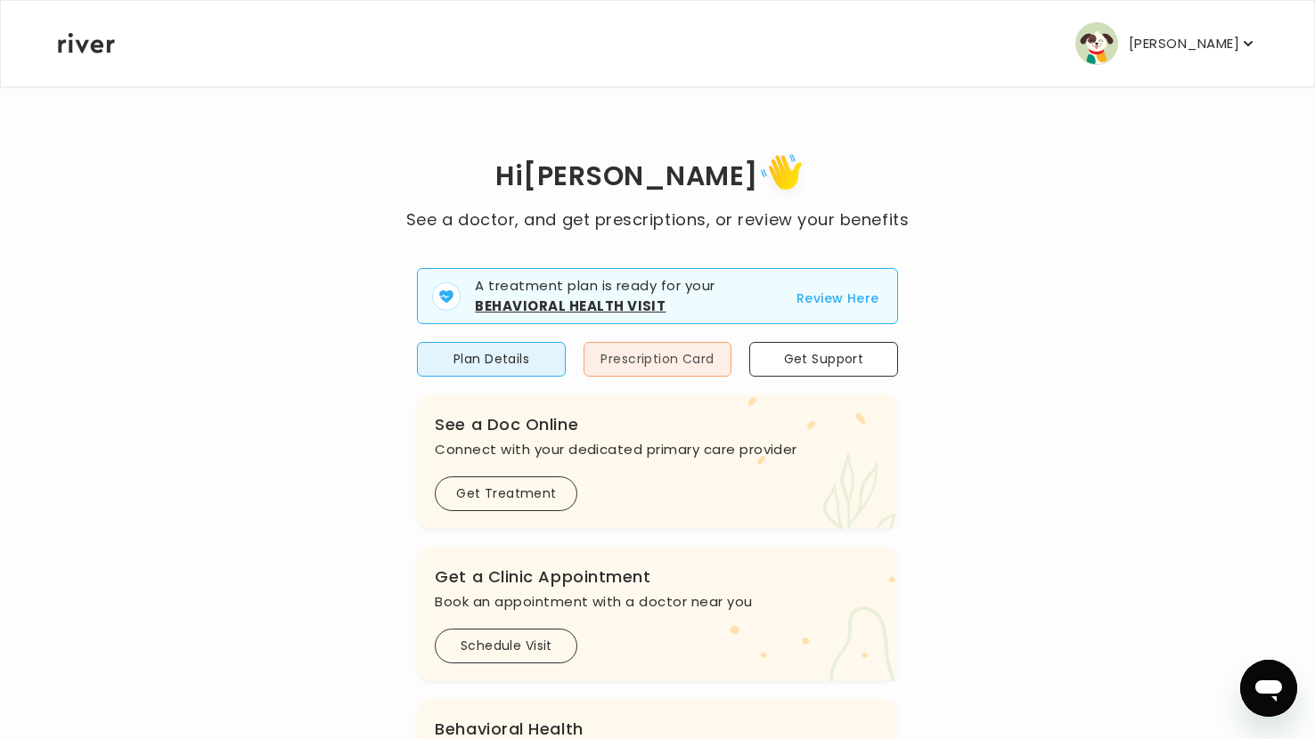
click at [696, 358] on button "Prescription Card" at bounding box center [657, 359] width 148 height 35
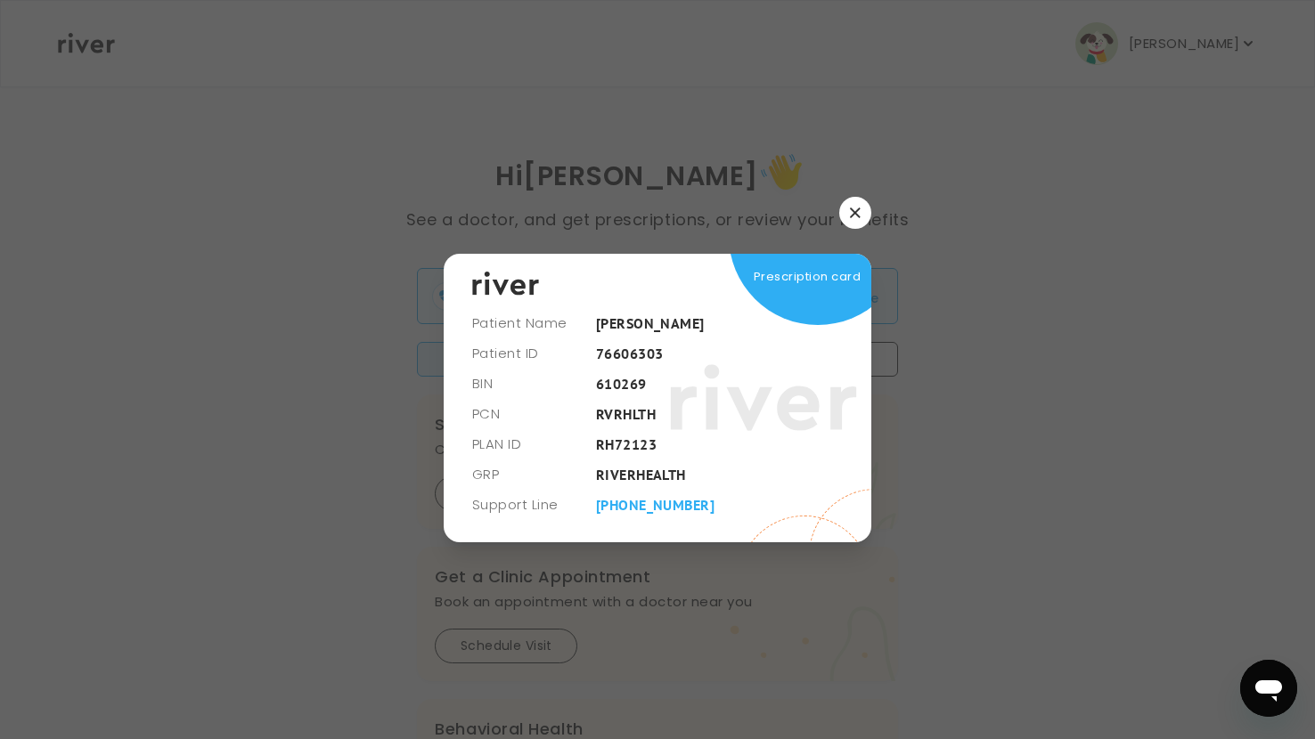
click at [941, 395] on div at bounding box center [657, 369] width 1315 height 739
click at [858, 211] on icon "button" at bounding box center [855, 213] width 11 height 11
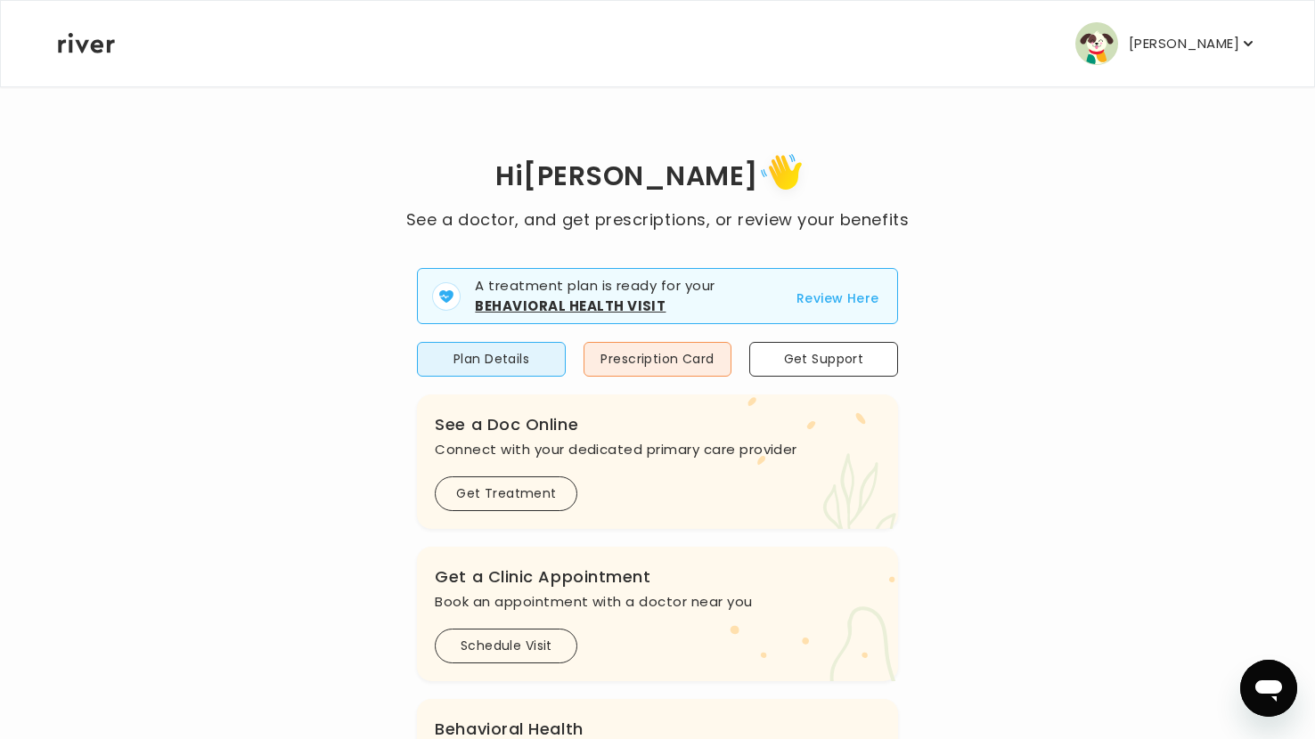
click at [847, 299] on button "Review Here" at bounding box center [837, 298] width 83 height 21
